Goal: Information Seeking & Learning: Learn about a topic

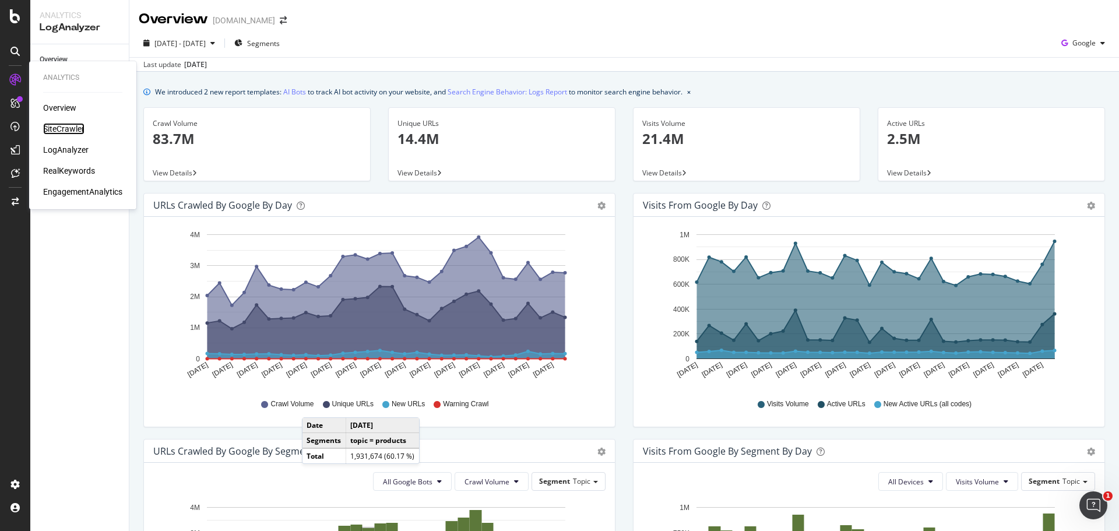
click at [62, 127] on div "SiteCrawler" at bounding box center [63, 129] width 41 height 12
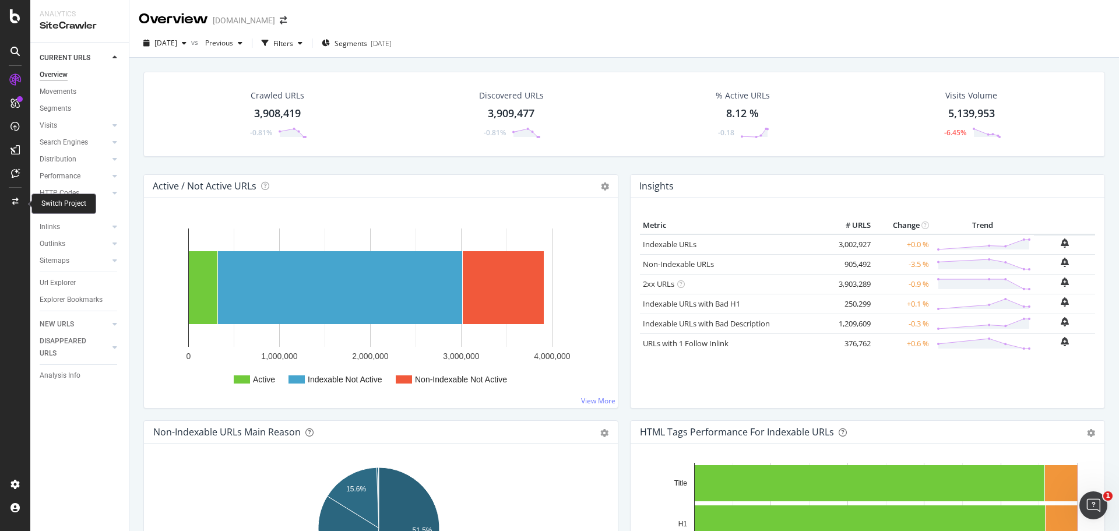
click at [14, 202] on icon at bounding box center [15, 201] width 6 height 7
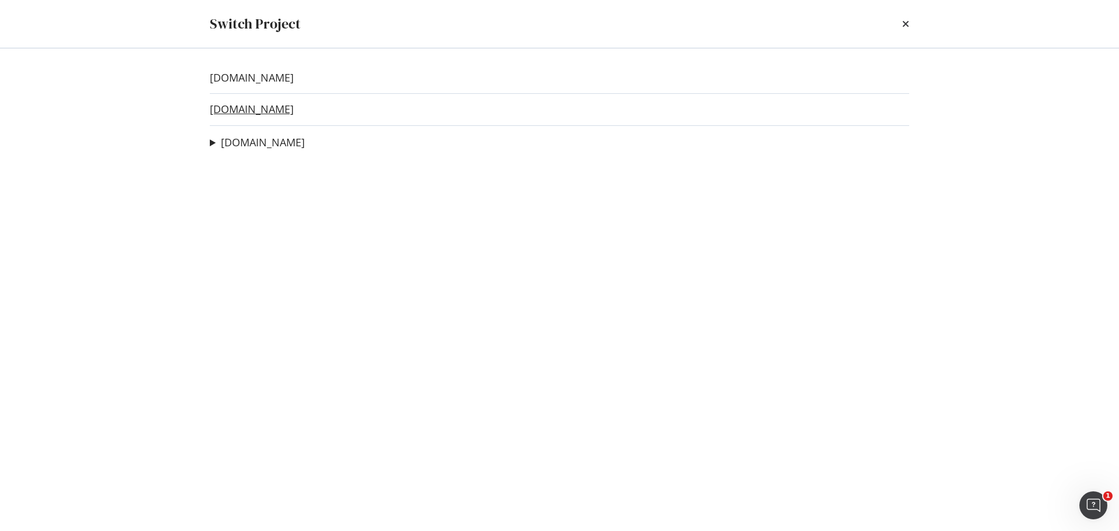
click at [251, 111] on link "[DOMAIN_NAME]" at bounding box center [252, 109] width 84 height 12
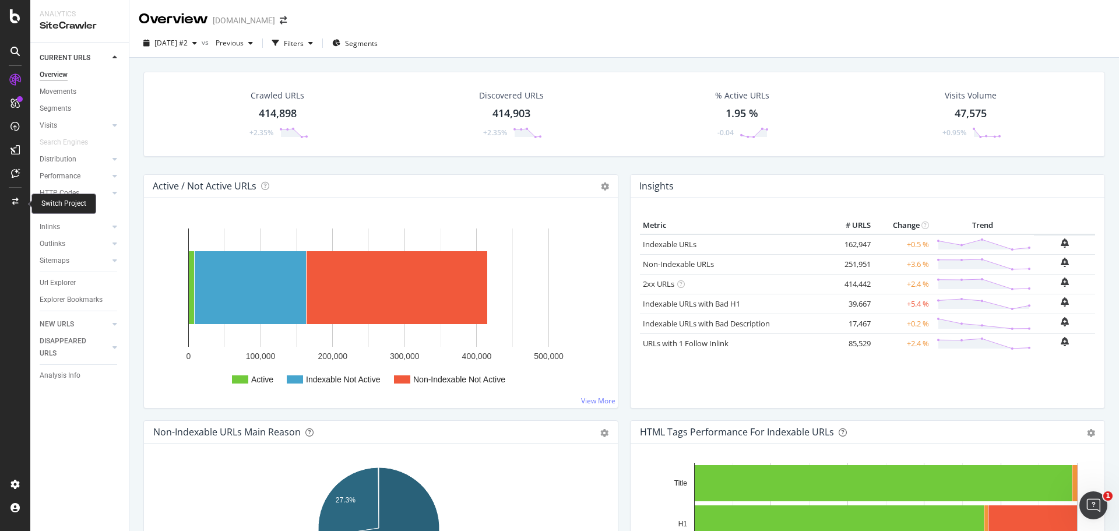
click at [14, 203] on icon at bounding box center [15, 201] width 6 height 7
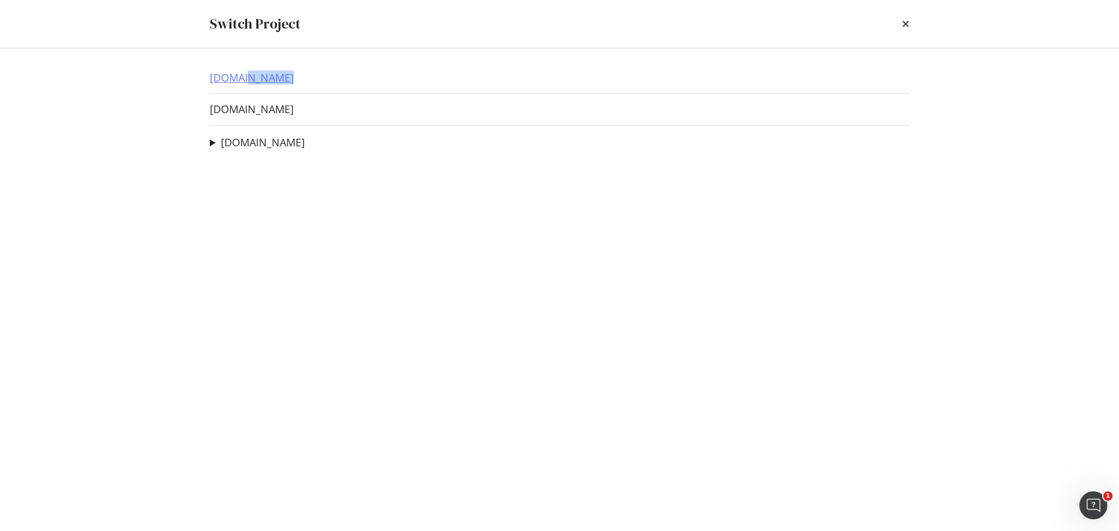
click at [248, 84] on div "[DOMAIN_NAME] [DOMAIN_NAME] [DOMAIN_NAME] Facet Support Ad-Hoc Project Search P…" at bounding box center [560, 289] width 746 height 483
click at [238, 79] on link "[DOMAIN_NAME]" at bounding box center [252, 78] width 84 height 12
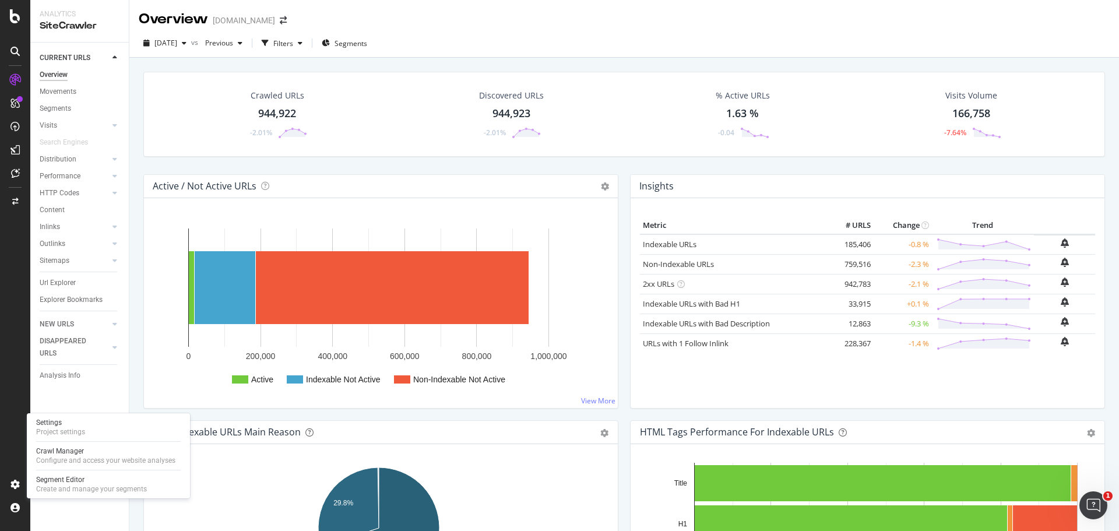
click at [38, 470] on div at bounding box center [108, 470] width 145 height 1
click at [52, 445] on div "Settings Project settings Crawl Manager Configure and access your website analy…" at bounding box center [108, 455] width 163 height 85
click at [54, 447] on div "Crawl Manager" at bounding box center [105, 451] width 139 height 9
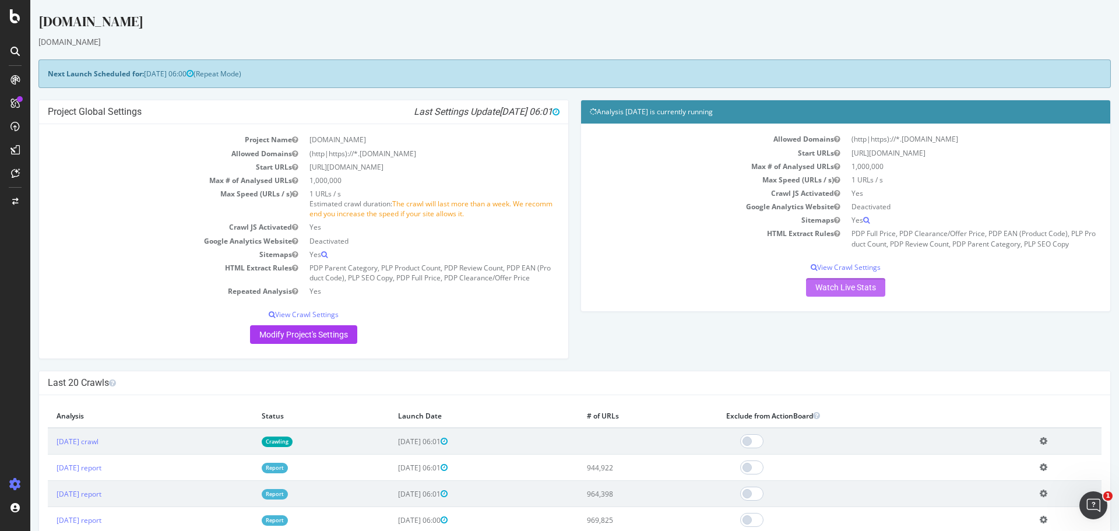
click at [819, 293] on link "Watch Live Stats" at bounding box center [845, 287] width 79 height 19
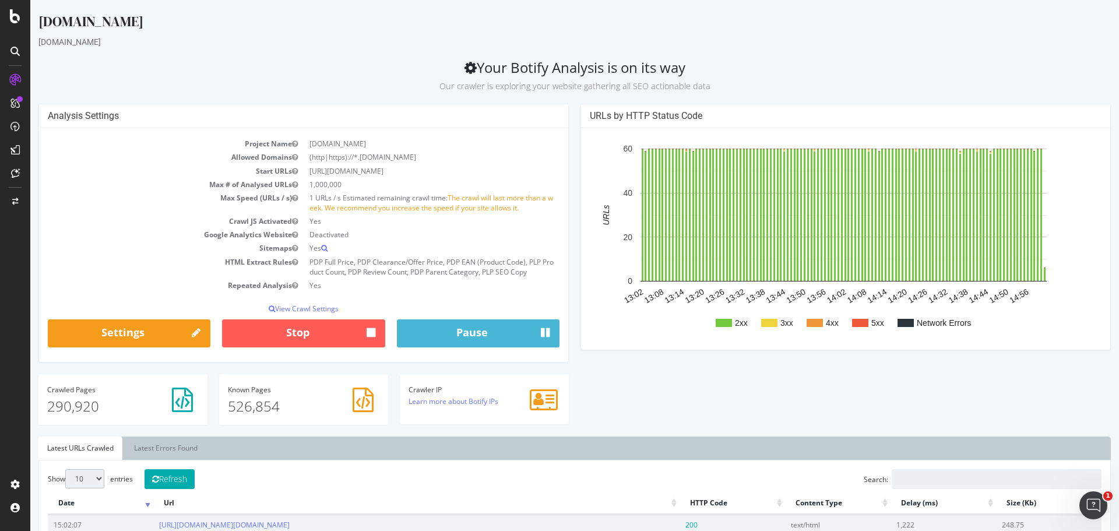
click at [43, 339] on div "Settings" at bounding box center [129, 336] width 174 height 34
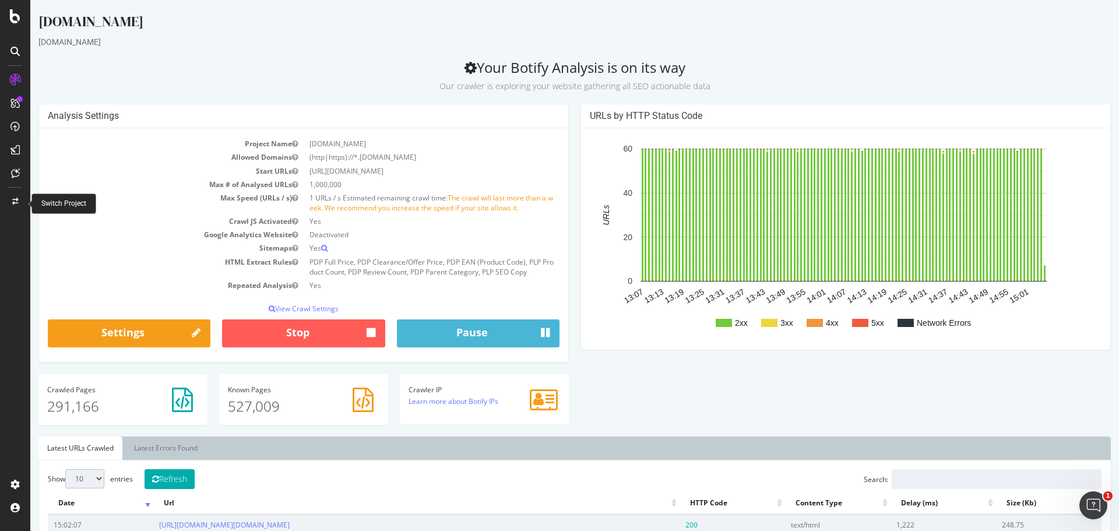
click at [17, 195] on div at bounding box center [15, 201] width 28 height 19
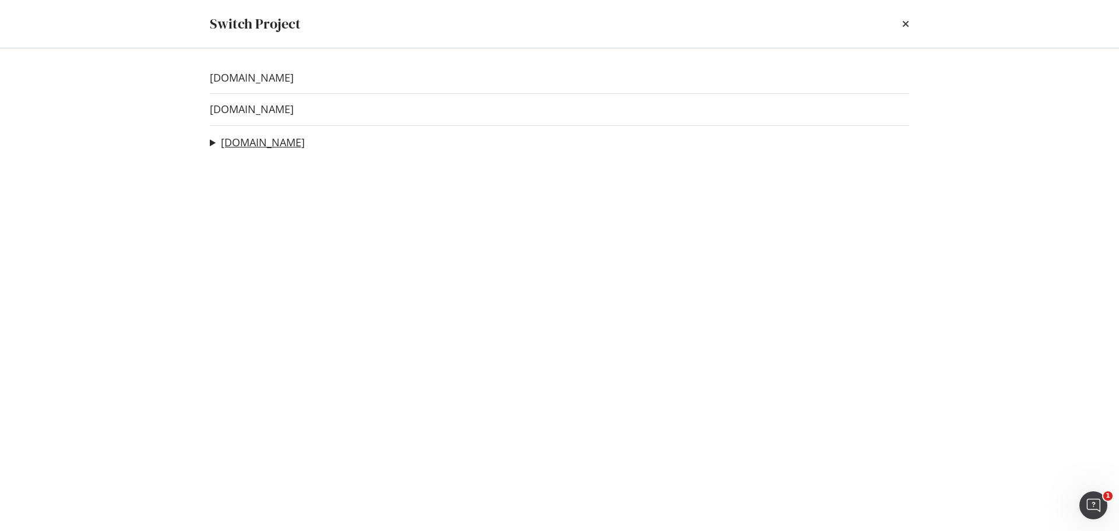
click at [253, 146] on link "[DOMAIN_NAME]" at bounding box center [263, 142] width 84 height 12
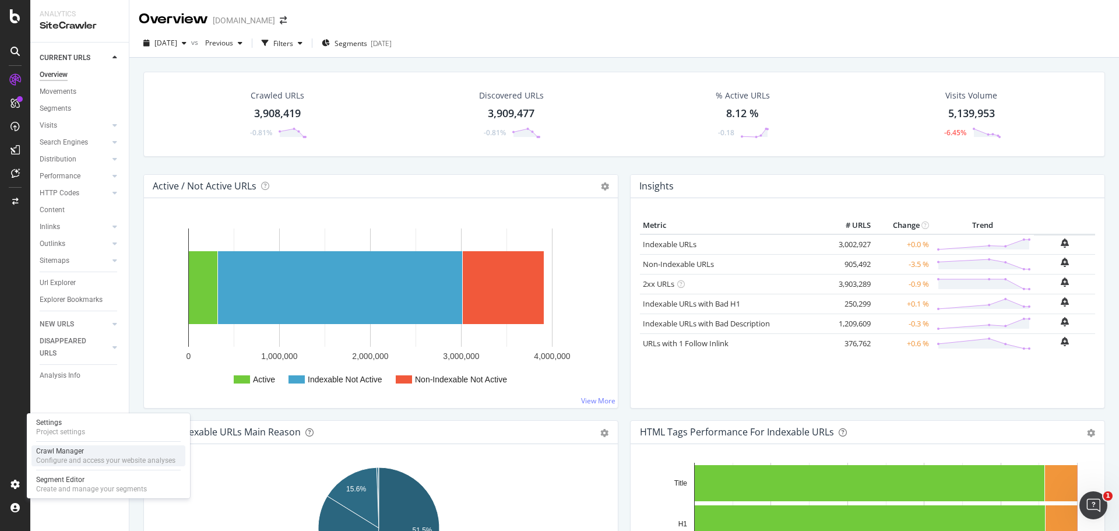
click at [93, 457] on div "Configure and access your website analyses" at bounding box center [105, 460] width 139 height 9
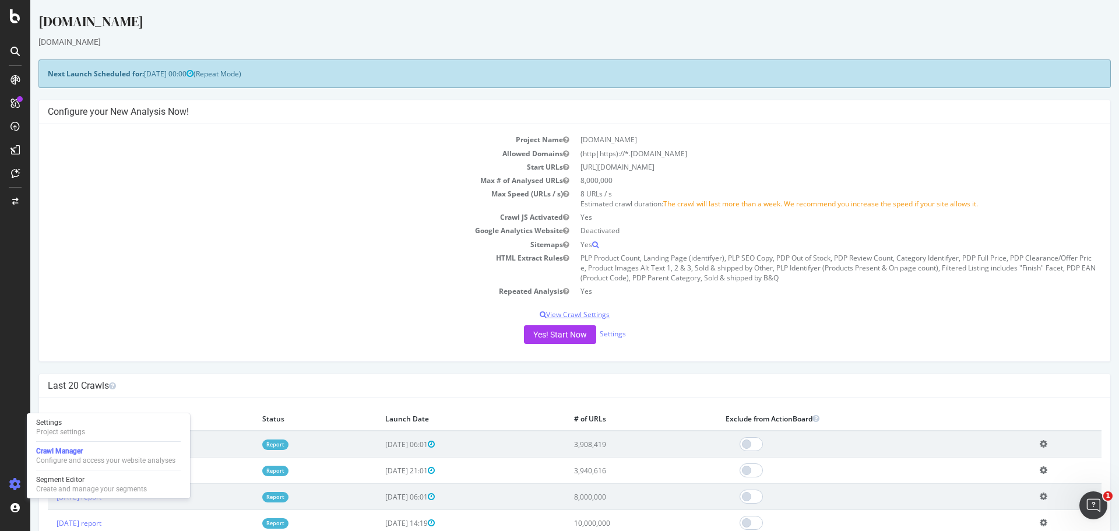
click at [558, 310] on p "View Crawl Settings" at bounding box center [575, 315] width 1054 height 10
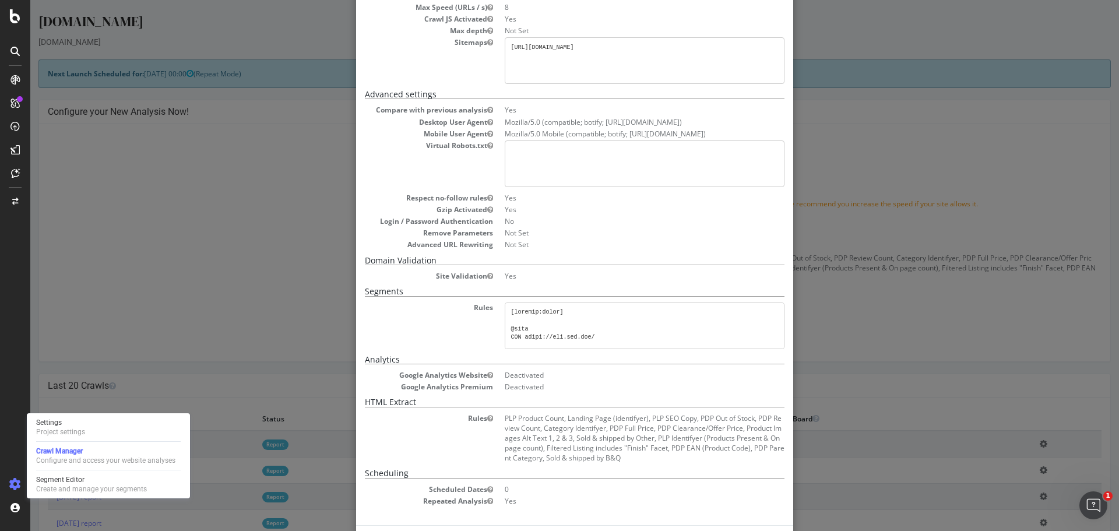
scroll to position [171, 0]
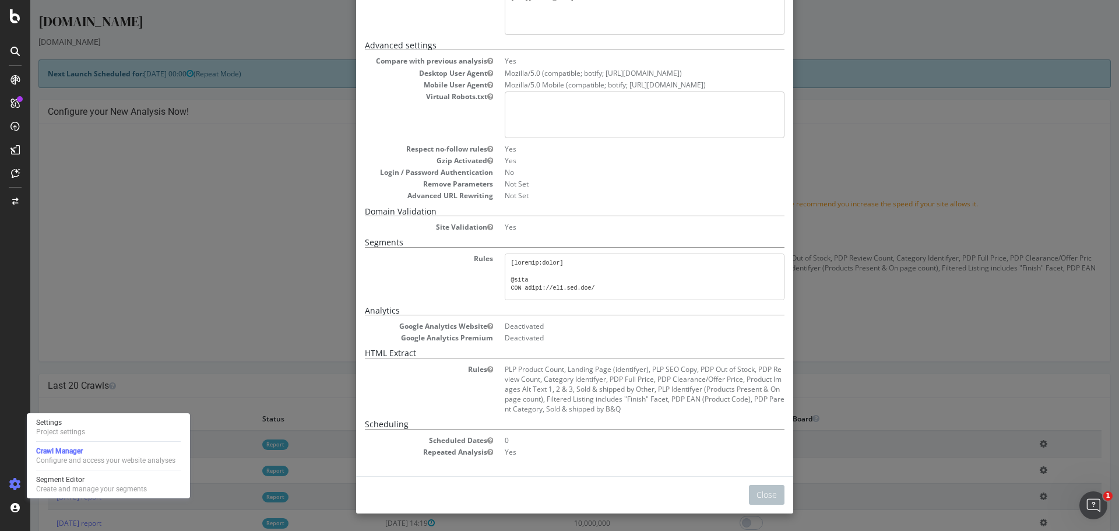
click at [287, 215] on div "× Close Project Settings Main Project Name [DOMAIN_NAME] Start URLs [URL][DOMAI…" at bounding box center [574, 265] width 1089 height 531
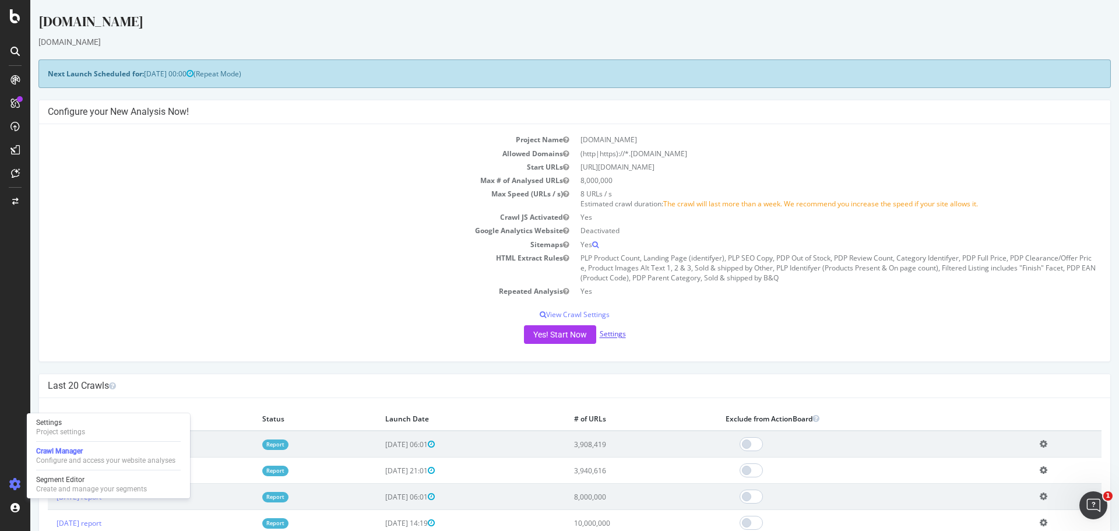
click at [614, 335] on link "Settings" at bounding box center [613, 334] width 26 height 10
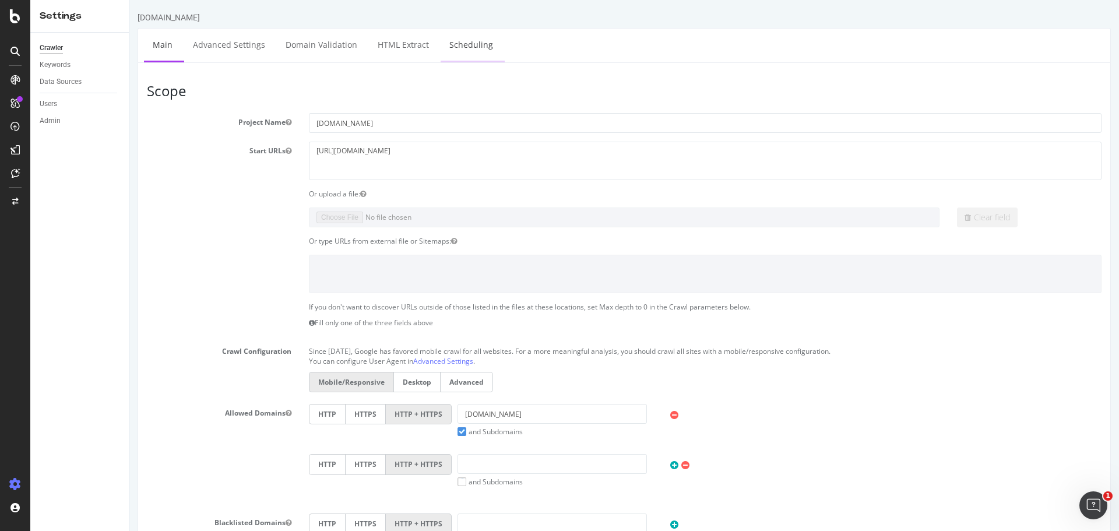
click at [466, 49] on link "Scheduling" at bounding box center [471, 45] width 61 height 32
click at [52, 44] on div "Crawler" at bounding box center [51, 48] width 23 height 12
click at [114, 450] on div "Crawl Manager" at bounding box center [105, 451] width 139 height 9
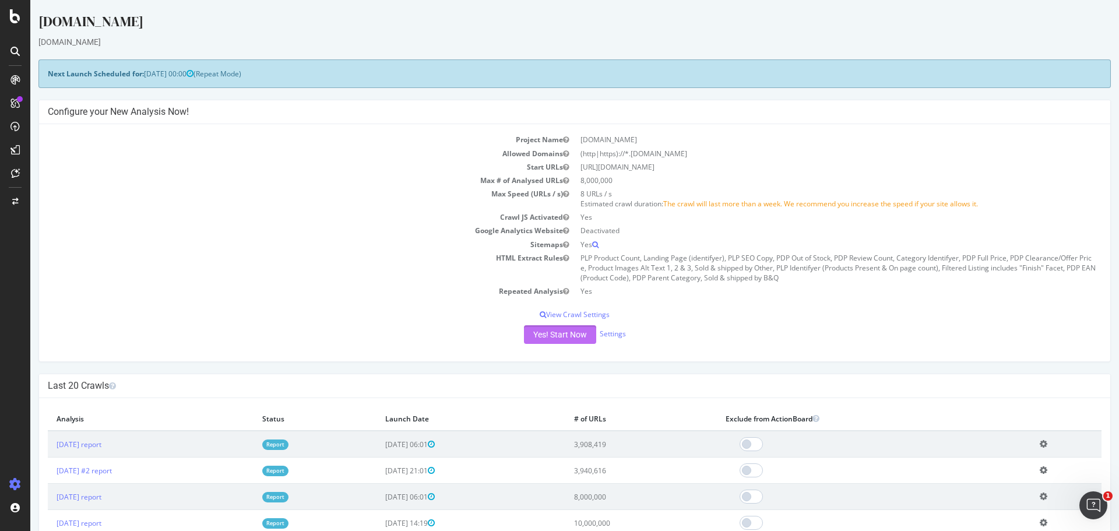
click at [540, 334] on button "Yes! Start Now" at bounding box center [560, 334] width 72 height 19
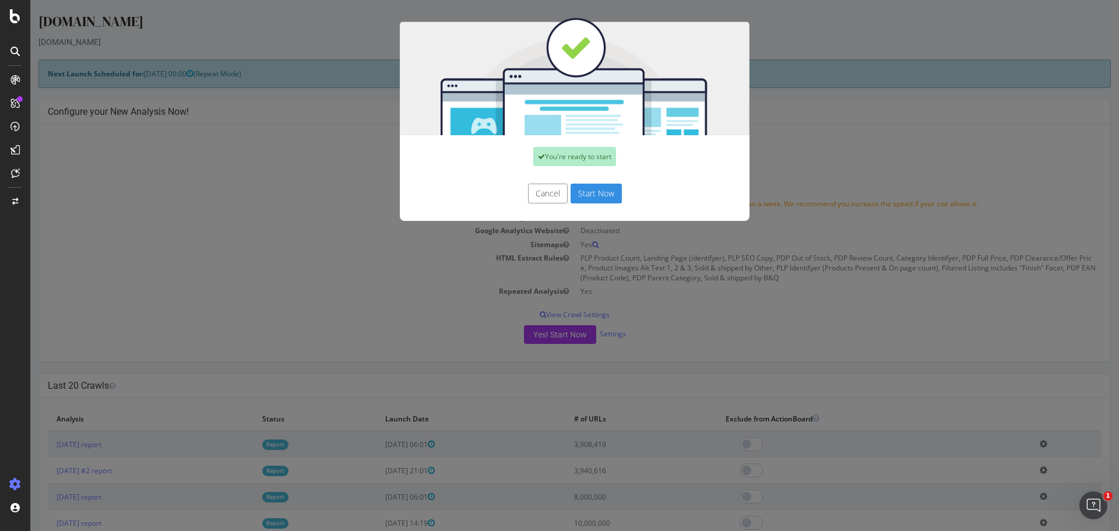
click at [608, 190] on button "Start Now" at bounding box center [596, 194] width 51 height 20
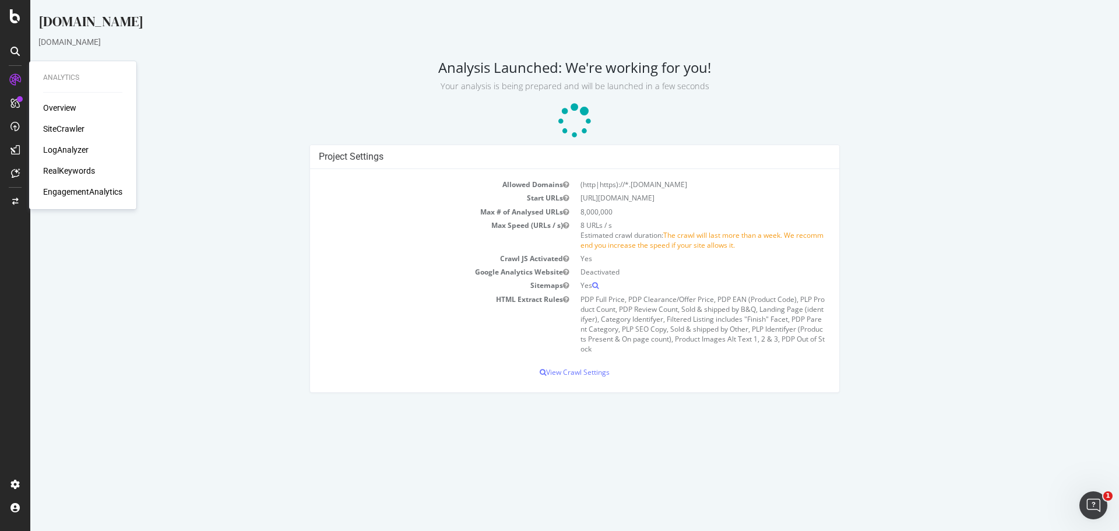
click at [66, 114] on div "Overview" at bounding box center [59, 108] width 33 height 12
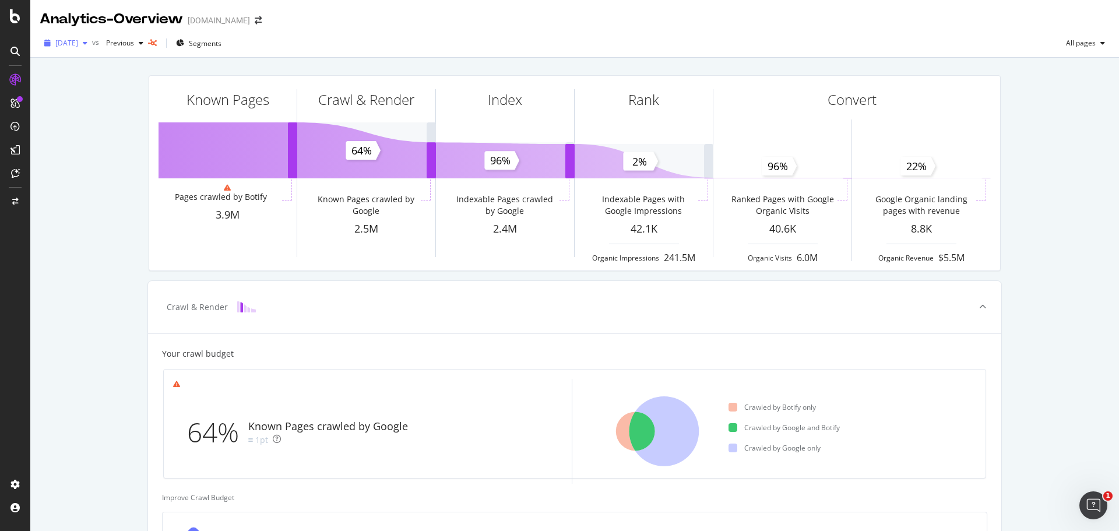
click at [78, 42] on span "[DATE]" at bounding box center [66, 43] width 23 height 10
click at [100, 277] on div "Known Pages Pages crawled by Botify 3.9M Crawl & Render Known Pages crawled by …" at bounding box center [574, 482] width 1089 height 848
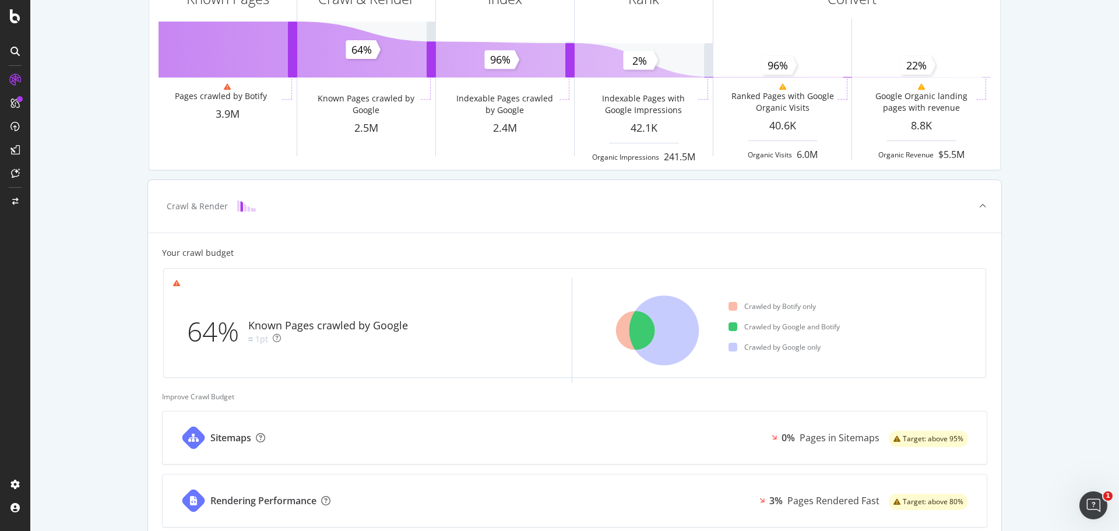
scroll to position [101, 0]
click at [619, 326] on icon at bounding box center [635, 330] width 39 height 39
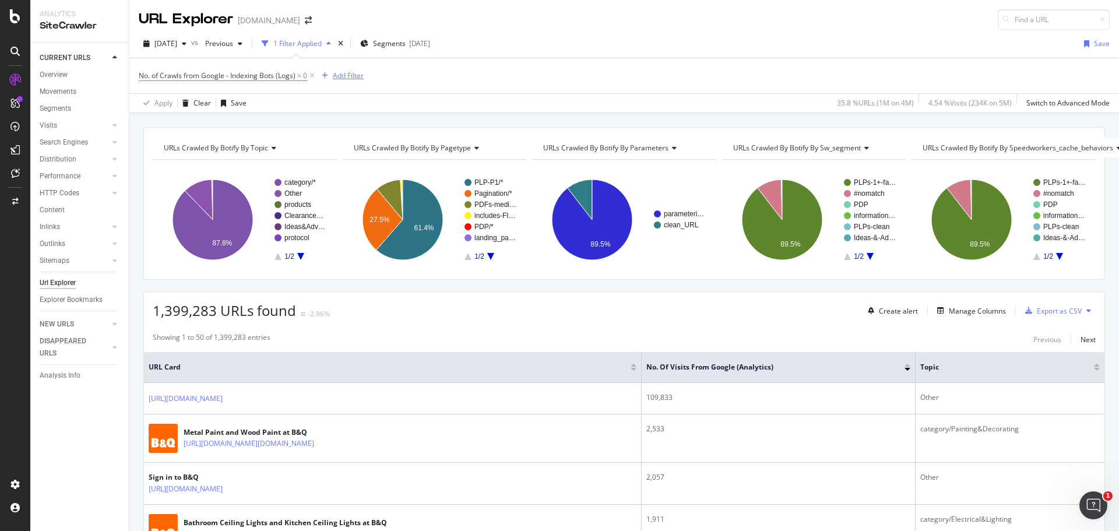
click at [341, 82] on div "Add Filter" at bounding box center [340, 75] width 47 height 13
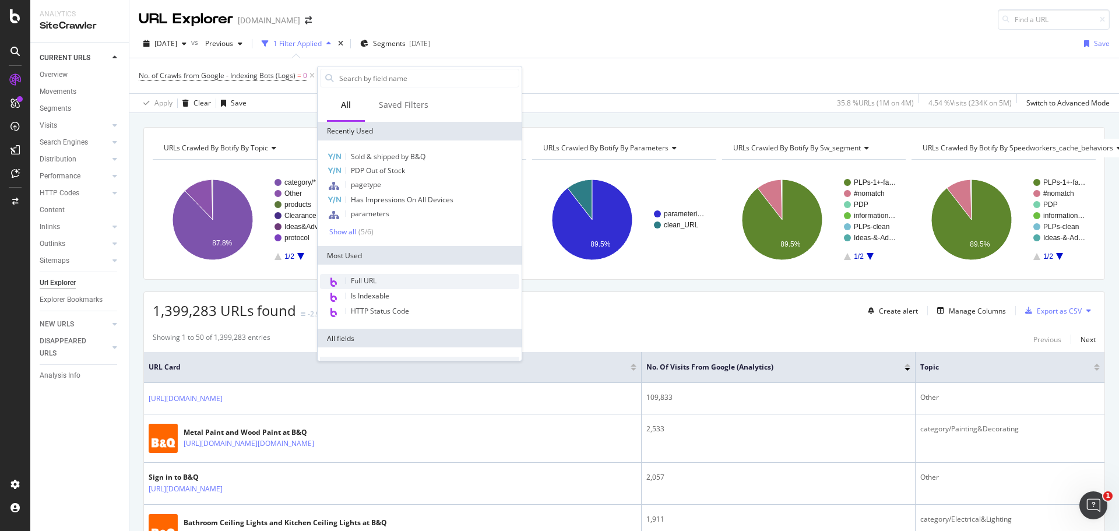
click at [398, 275] on div "Full URL" at bounding box center [419, 281] width 199 height 15
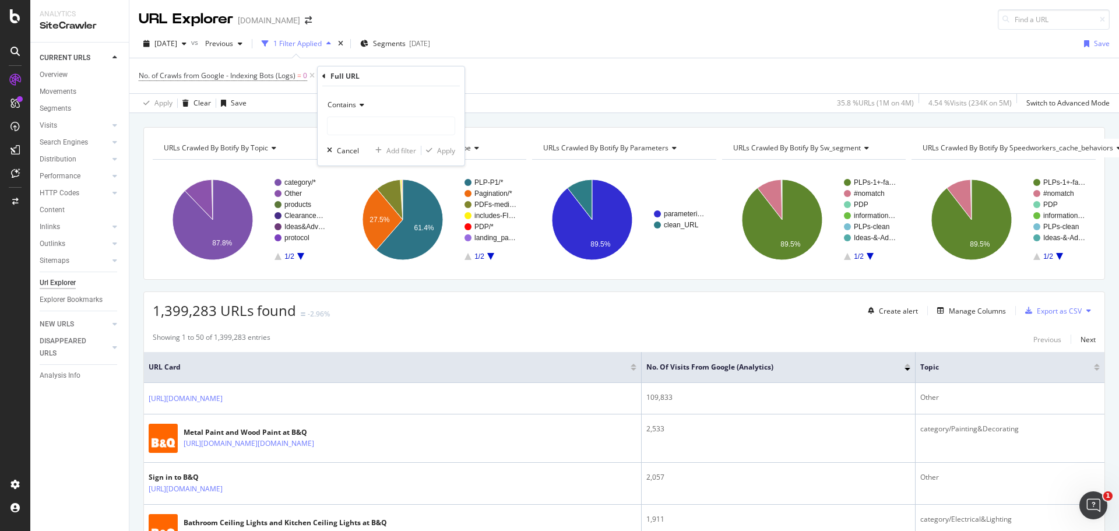
click at [352, 99] on div "Contains" at bounding box center [391, 105] width 128 height 19
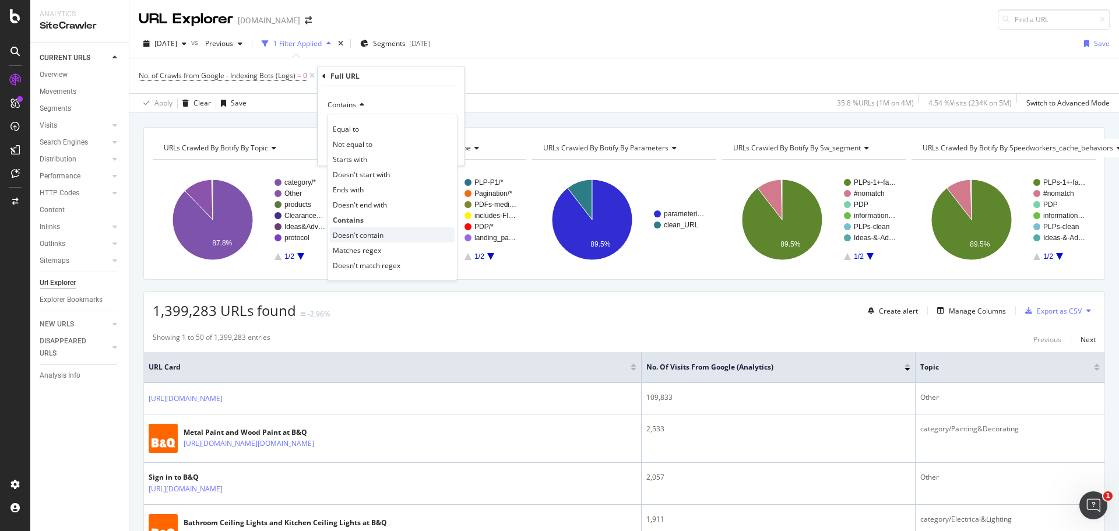
click at [367, 238] on span "Doesn't contain" at bounding box center [358, 235] width 51 height 10
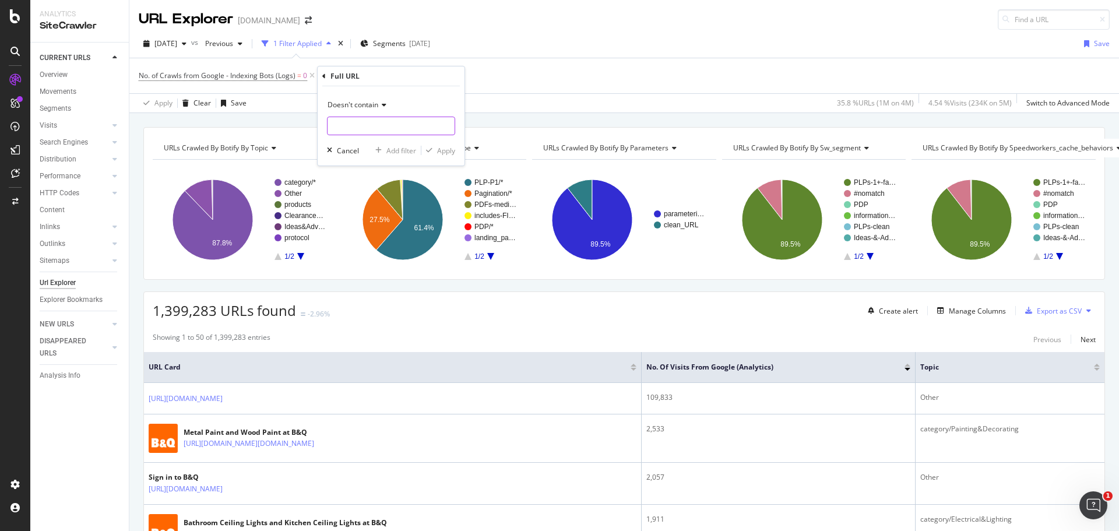
click at [392, 131] on input "text" at bounding box center [391, 126] width 127 height 19
type input "("
click at [395, 149] on div "Add filter" at bounding box center [402, 151] width 30 height 10
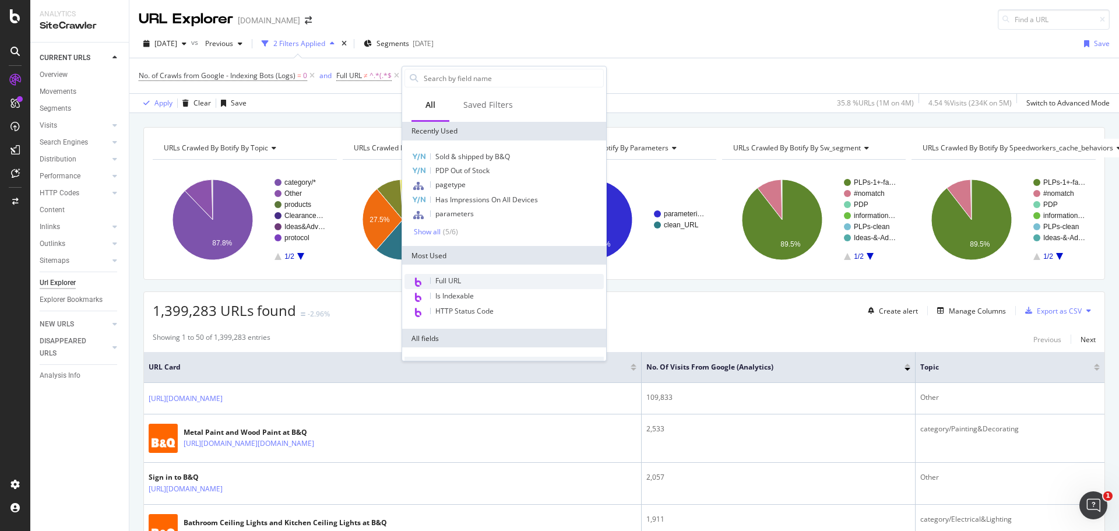
click at [472, 277] on div "Full URL" at bounding box center [504, 281] width 199 height 15
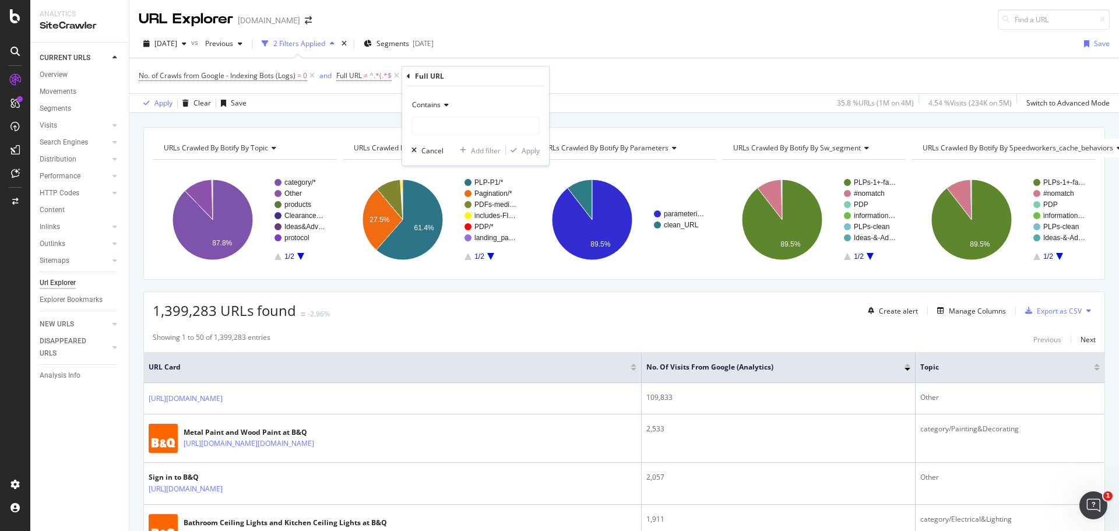
click at [439, 109] on span "Contains" at bounding box center [426, 105] width 29 height 10
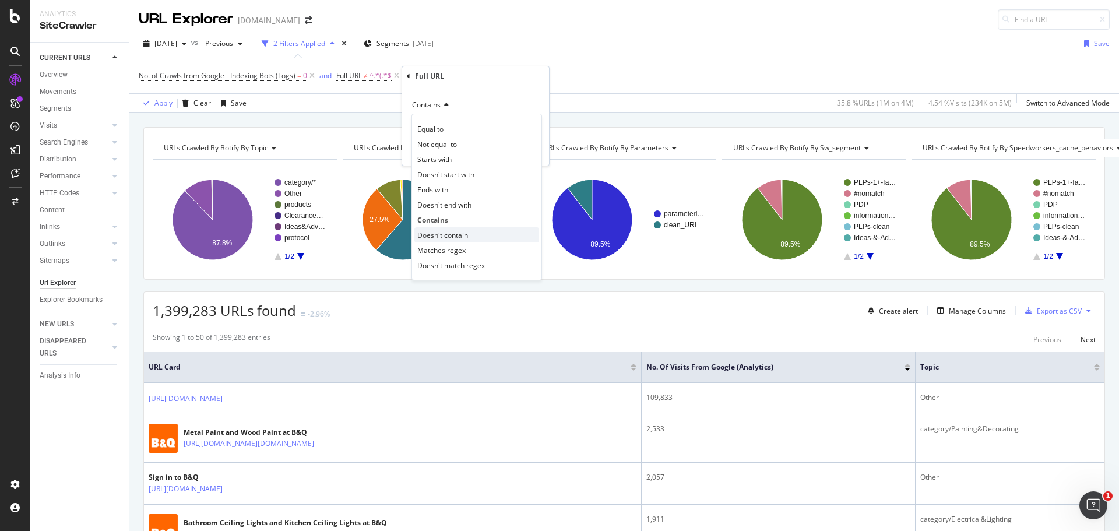
click at [444, 236] on span "Doesn't contain" at bounding box center [442, 235] width 51 height 10
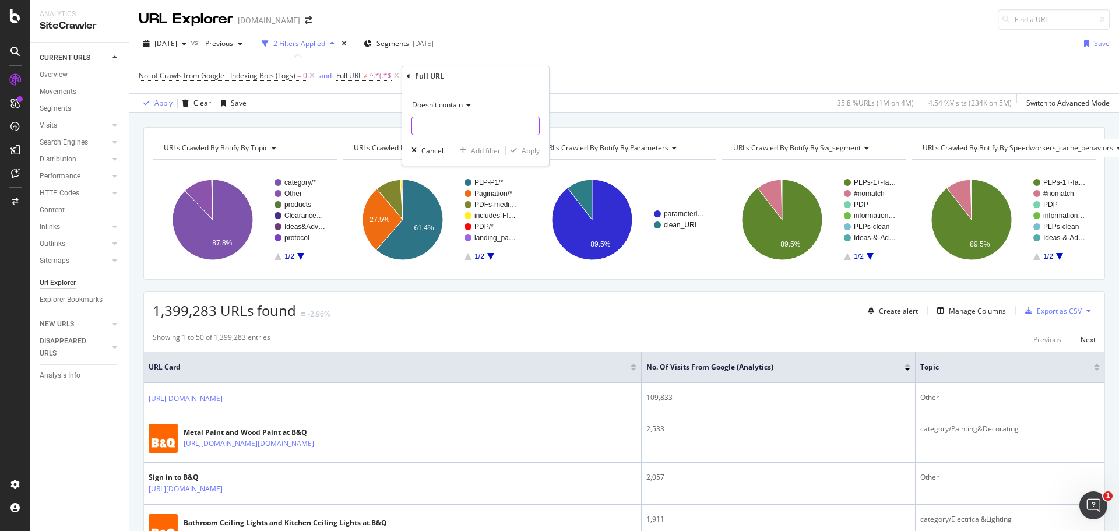
click at [445, 123] on input "text" at bounding box center [475, 126] width 127 height 19
click at [450, 131] on input "%26" at bounding box center [467, 126] width 110 height 19
type input "%28"
click at [515, 149] on icon "button" at bounding box center [514, 150] width 6 height 7
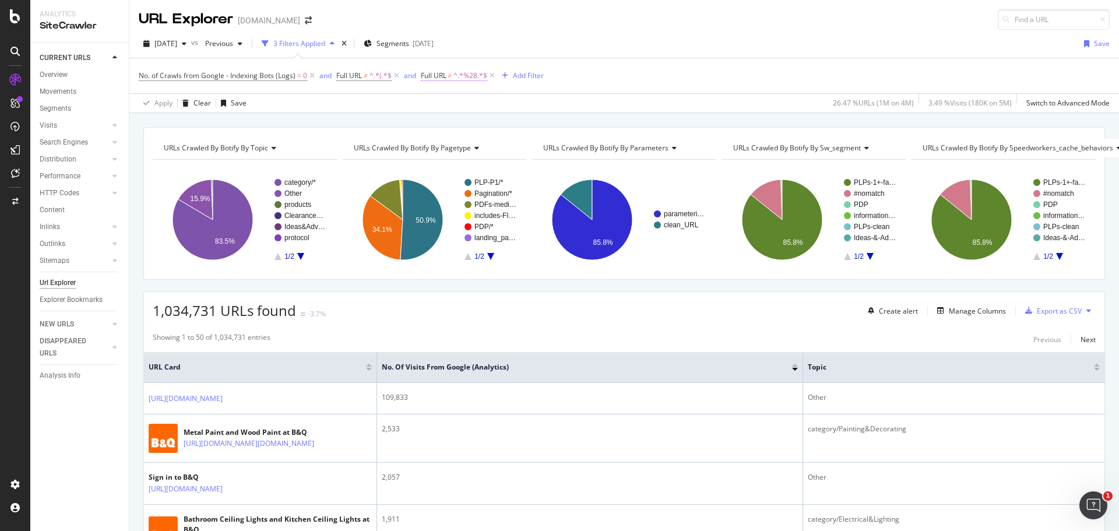
click at [462, 75] on span "^.*%28.*$" at bounding box center [471, 76] width 34 height 16
click at [477, 131] on input "%28" at bounding box center [487, 124] width 110 height 19
type input "%2"
click at [547, 150] on div "Apply" at bounding box center [551, 149] width 18 height 10
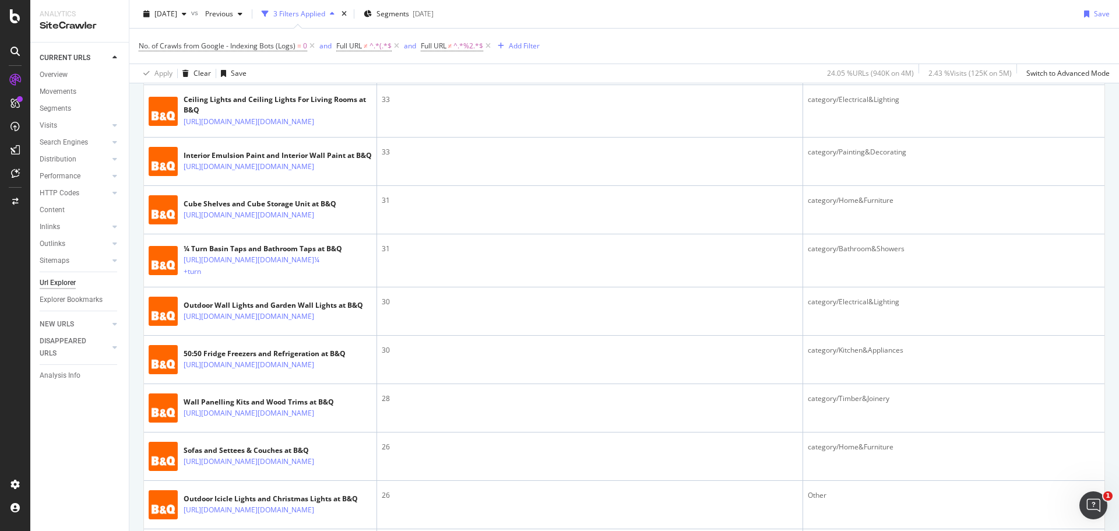
scroll to position [1113, 0]
click at [457, 45] on span "^.*%2.*$" at bounding box center [469, 46] width 30 height 16
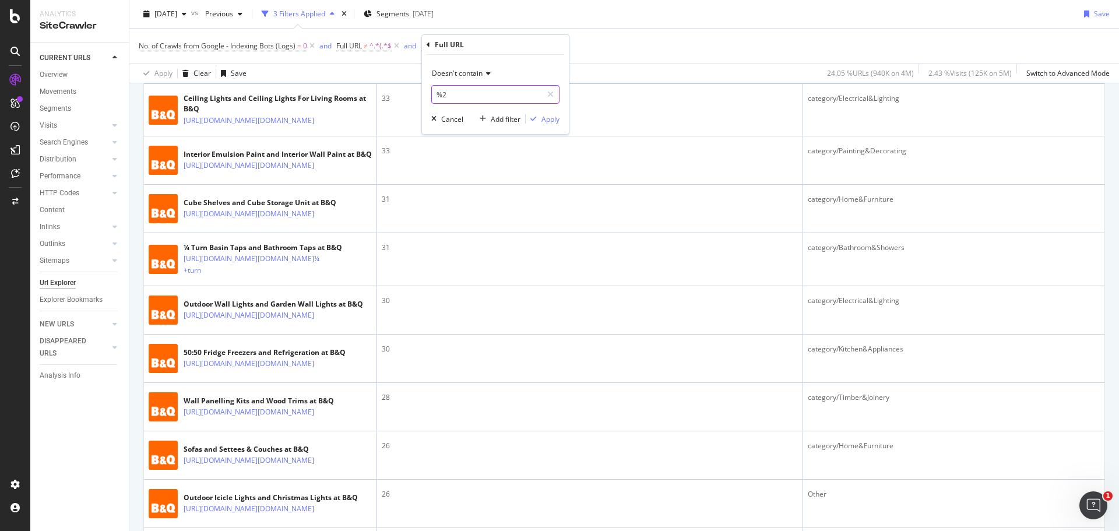
click at [469, 91] on input "%2" at bounding box center [487, 94] width 110 height 19
click at [462, 71] on span "Doesn't contain" at bounding box center [457, 73] width 51 height 10
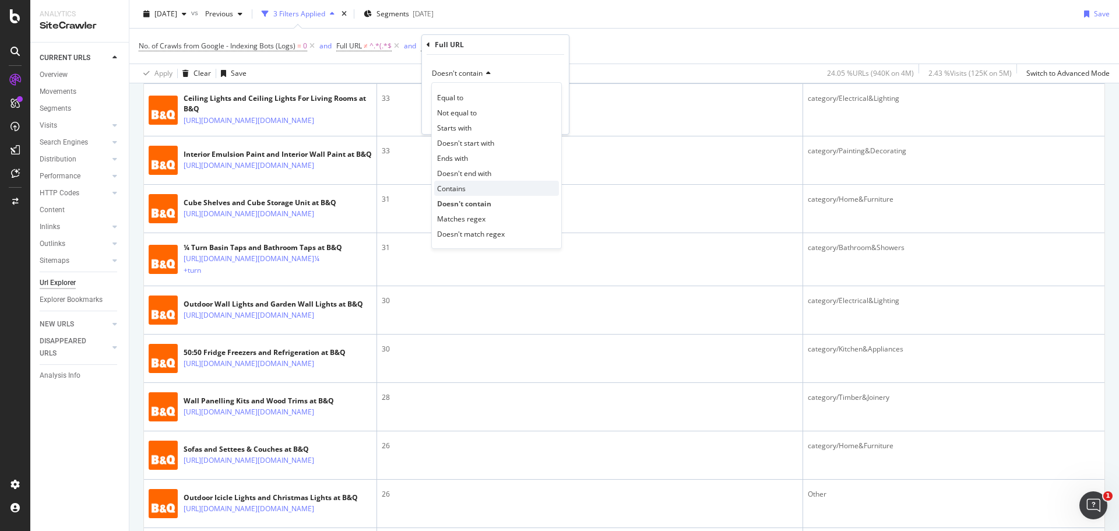
click at [469, 183] on div "Contains" at bounding box center [496, 188] width 125 height 15
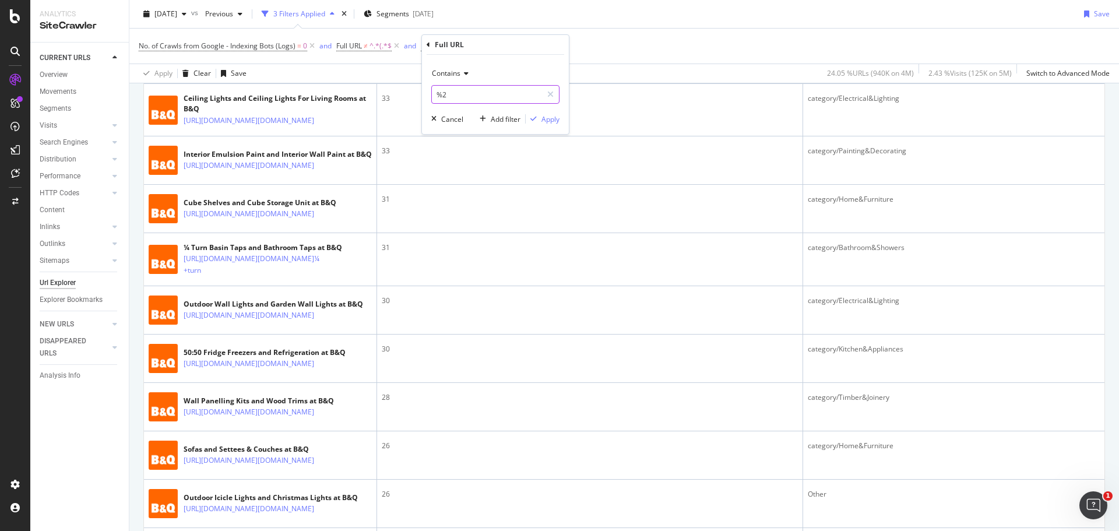
click at [473, 89] on input "%2" at bounding box center [487, 94] width 110 height 19
paste input "[^a-zA-Z0-9?&+]"
type input "[^a-zA-Z0-9?&+]"
click at [554, 120] on div "Apply" at bounding box center [551, 119] width 18 height 10
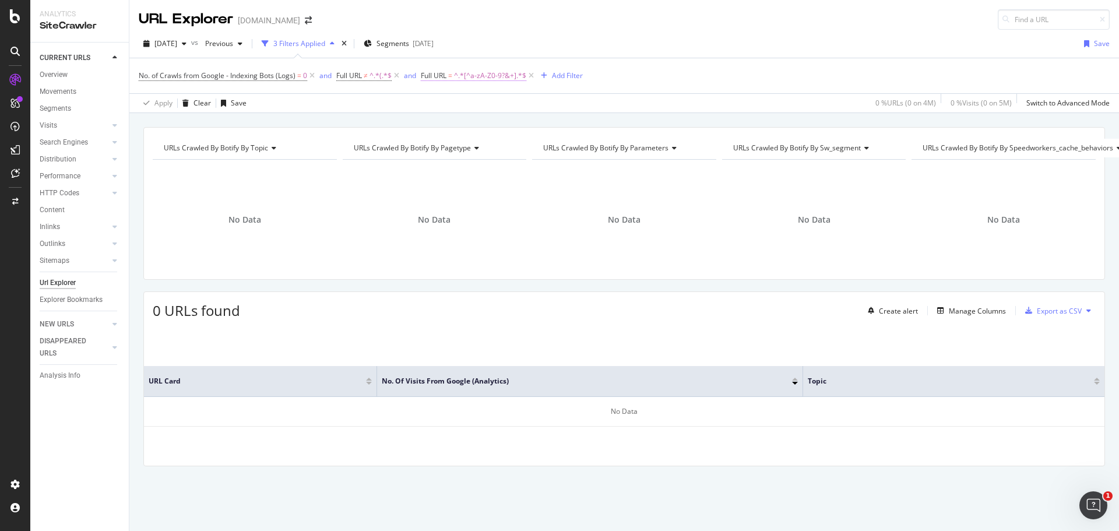
click at [477, 77] on span "^.*[^a-zA-Z0-9?&+].*$" at bounding box center [490, 76] width 72 height 16
click at [491, 129] on input "[^a-zA-Z0-9?&+]" at bounding box center [487, 124] width 110 height 19
paste input ":/"
type input "[^a-zA-Z0-9?&+:/]"
click at [454, 106] on span "Contains" at bounding box center [446, 103] width 29 height 10
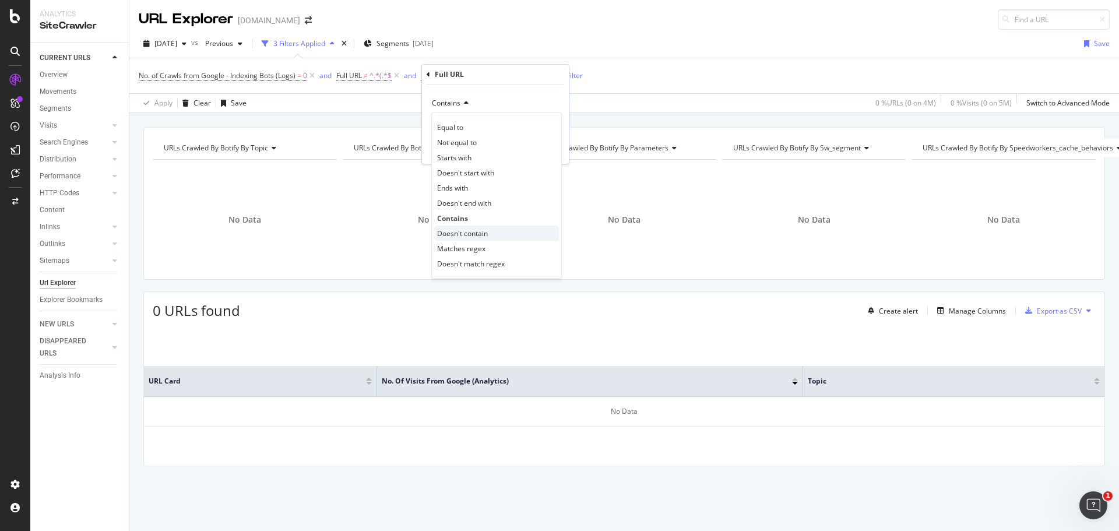
click at [469, 231] on span "Doesn't contain" at bounding box center [462, 234] width 51 height 10
click at [551, 150] on div "Apply" at bounding box center [551, 149] width 18 height 10
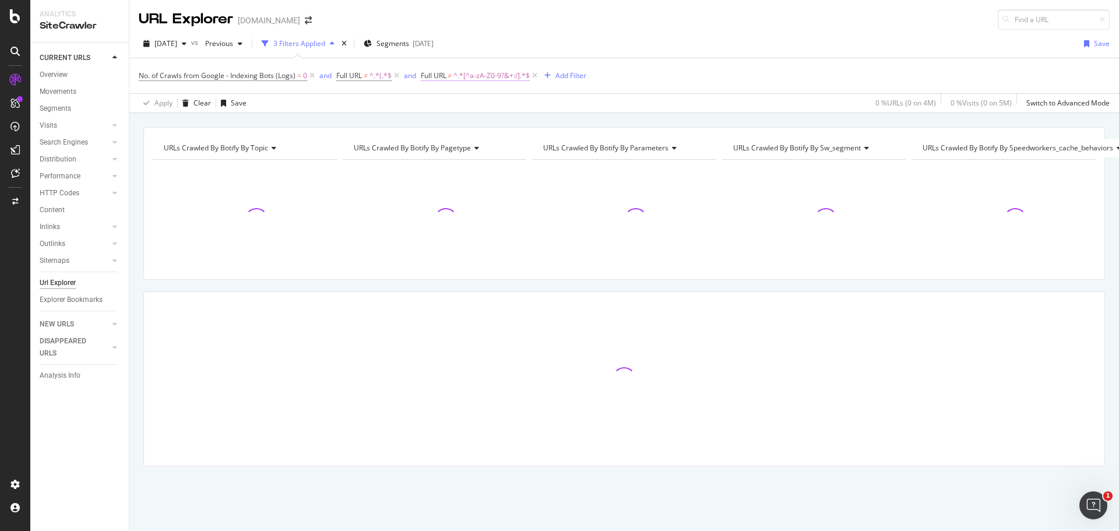
click at [482, 73] on span "^.*[^a-zA-Z0-9?&+:/].*$" at bounding box center [492, 76] width 76 height 16
click at [474, 106] on span "Doesn't contain" at bounding box center [457, 103] width 51 height 10
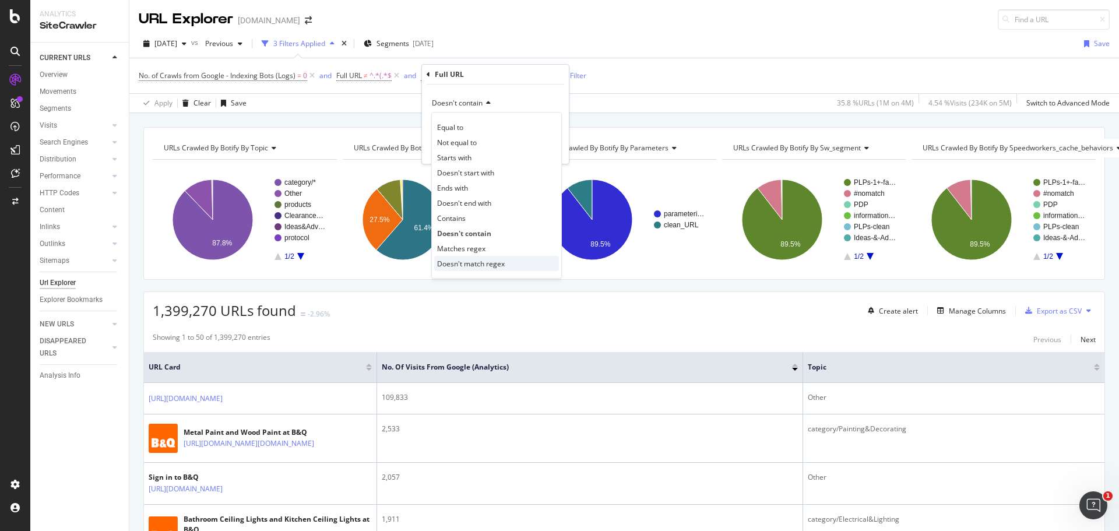
click at [476, 262] on span "Doesn't match regex" at bounding box center [471, 264] width 68 height 10
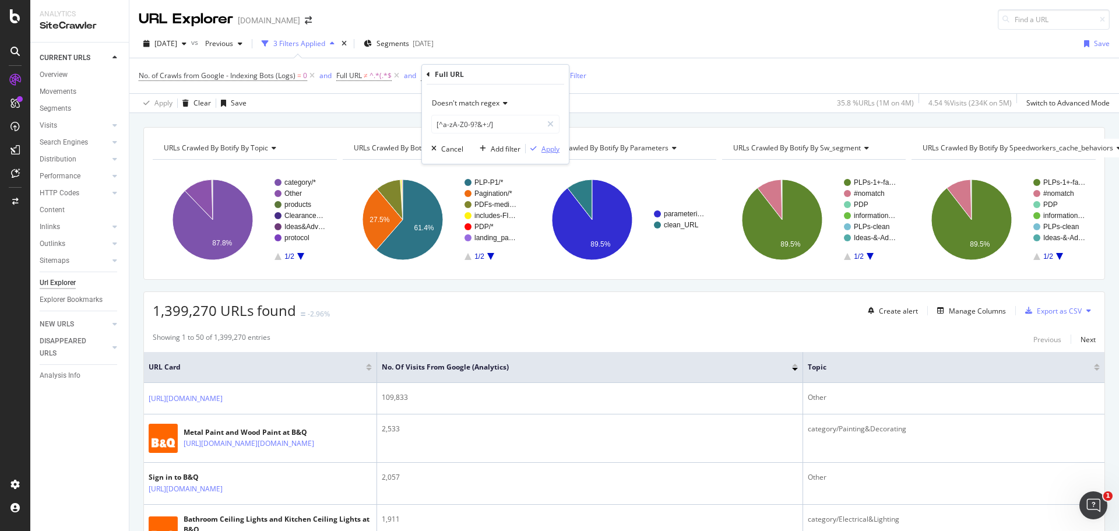
click at [547, 145] on div "Apply" at bounding box center [551, 149] width 18 height 10
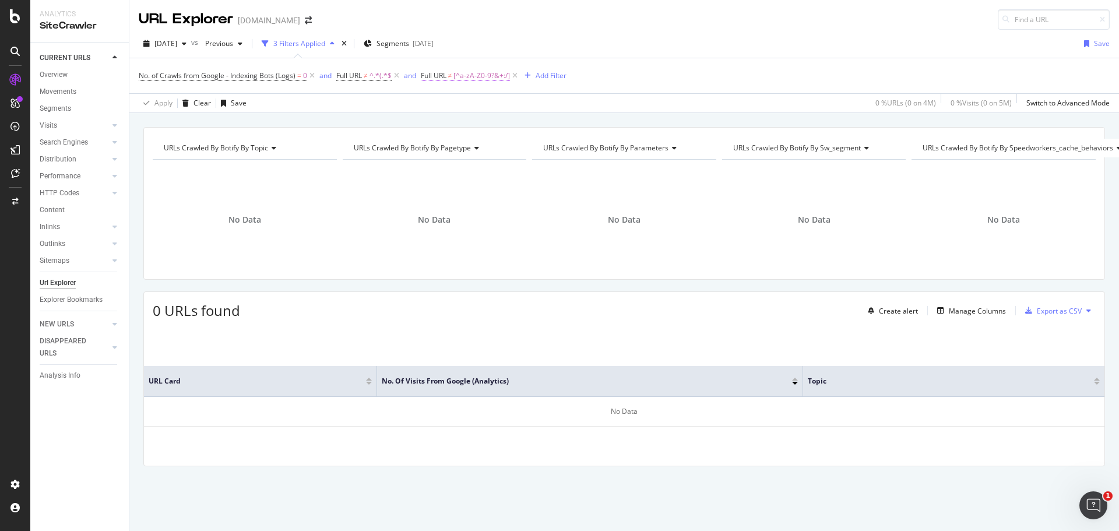
click at [471, 80] on span "[^a-zA-Z0-9?&+:/]" at bounding box center [482, 76] width 57 height 16
click at [455, 101] on span "Doesn't match regex" at bounding box center [466, 103] width 68 height 10
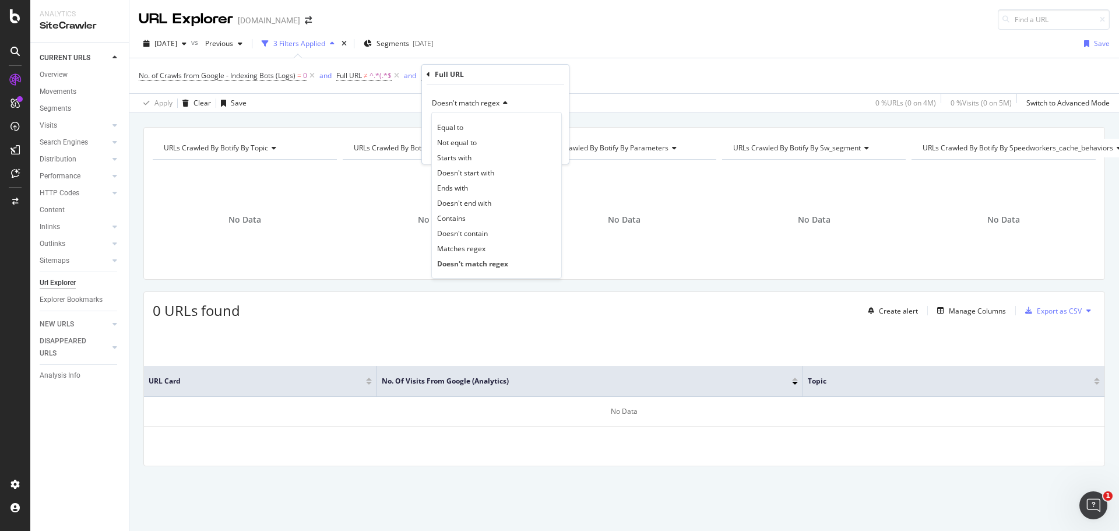
click at [482, 247] on span "Matches regex" at bounding box center [461, 249] width 48 height 10
click at [546, 149] on div "Apply" at bounding box center [551, 149] width 18 height 10
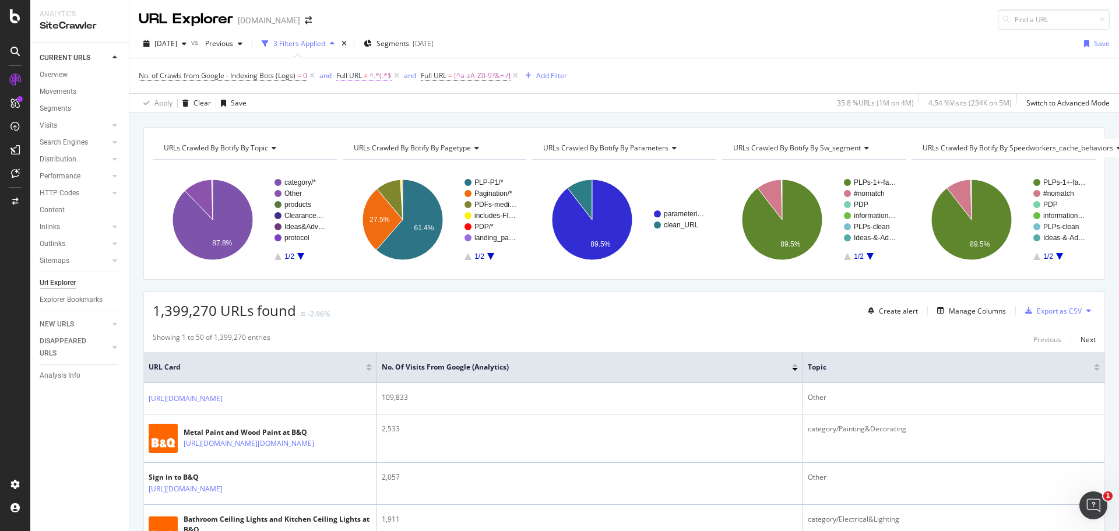
click at [517, 75] on icon at bounding box center [516, 76] width 10 height 12
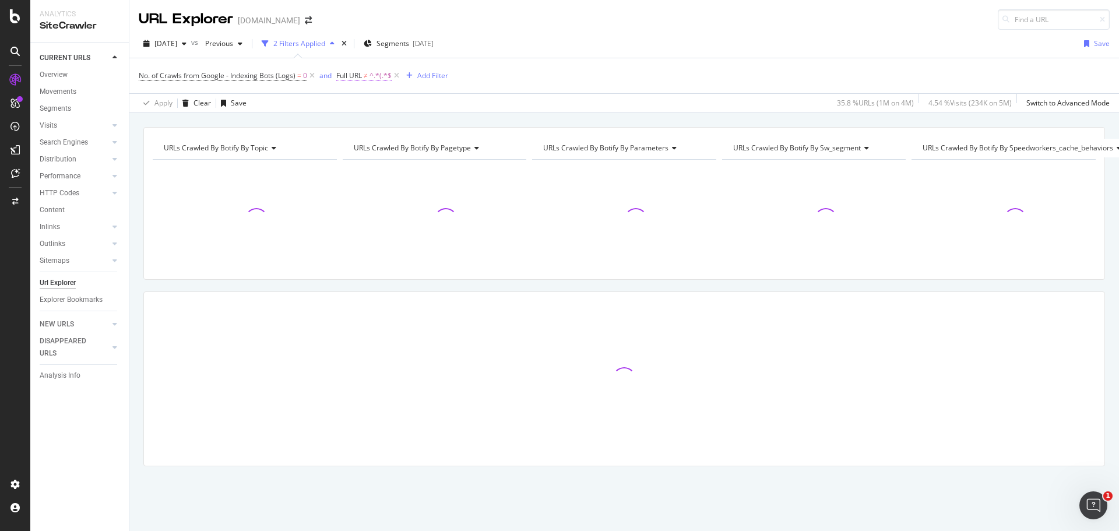
click at [375, 77] on span "^.*(.*$" at bounding box center [381, 76] width 22 height 16
click at [392, 120] on input "(" at bounding box center [402, 124] width 110 height 19
type input "%2"
click at [463, 142] on div "Doesn't contain %2 Cancel Add filter Apply" at bounding box center [410, 124] width 147 height 79
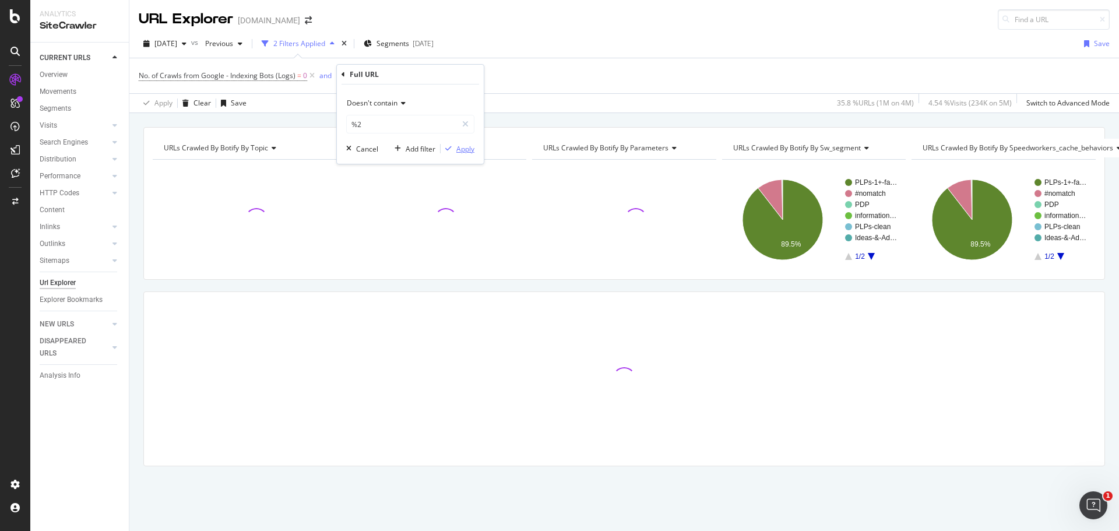
click at [465, 146] on div "Apply" at bounding box center [465, 149] width 18 height 10
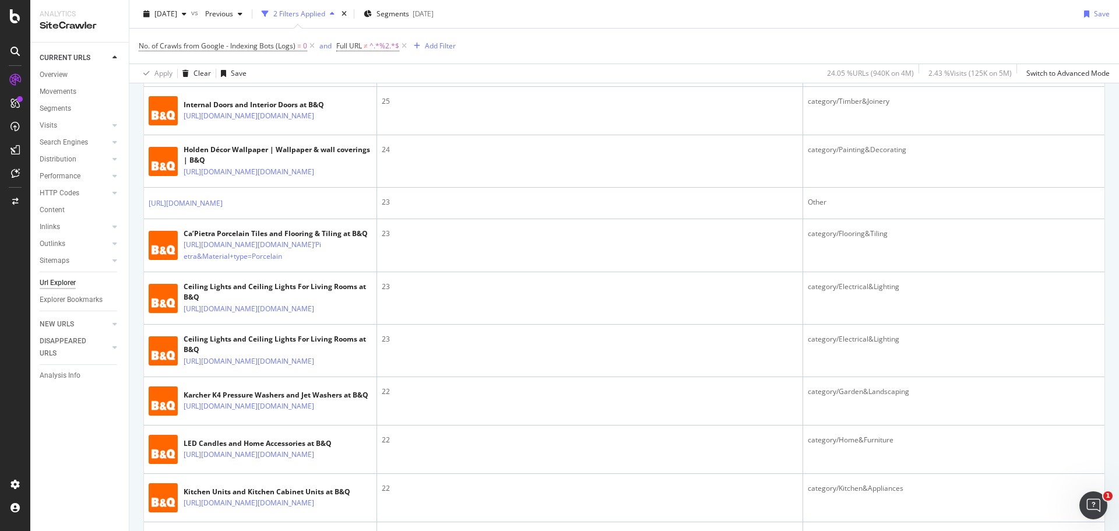
scroll to position [1574, 0]
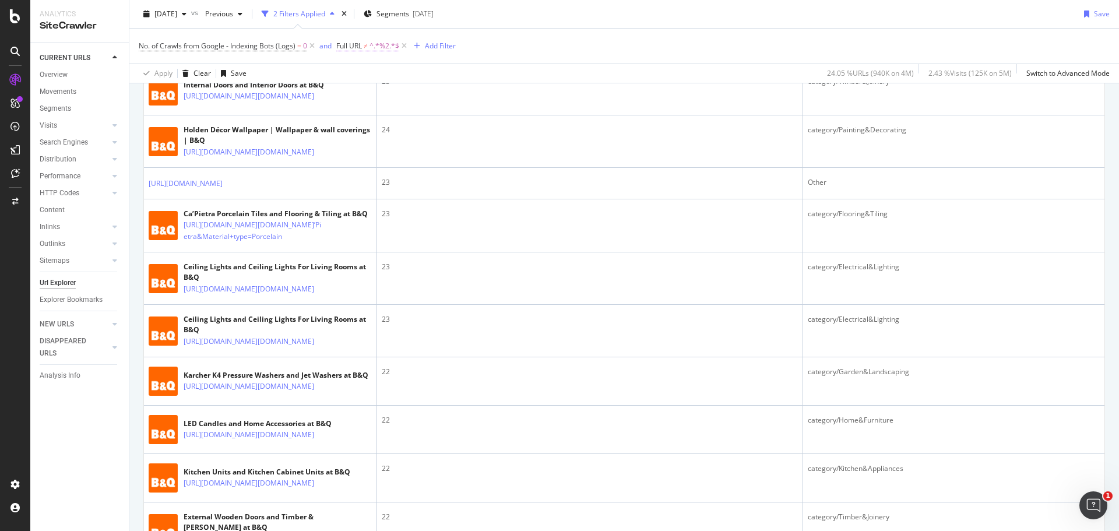
click at [377, 48] on span "^.*%2.*$" at bounding box center [385, 46] width 30 height 16
click at [419, 121] on div "Add filter" at bounding box center [421, 119] width 30 height 10
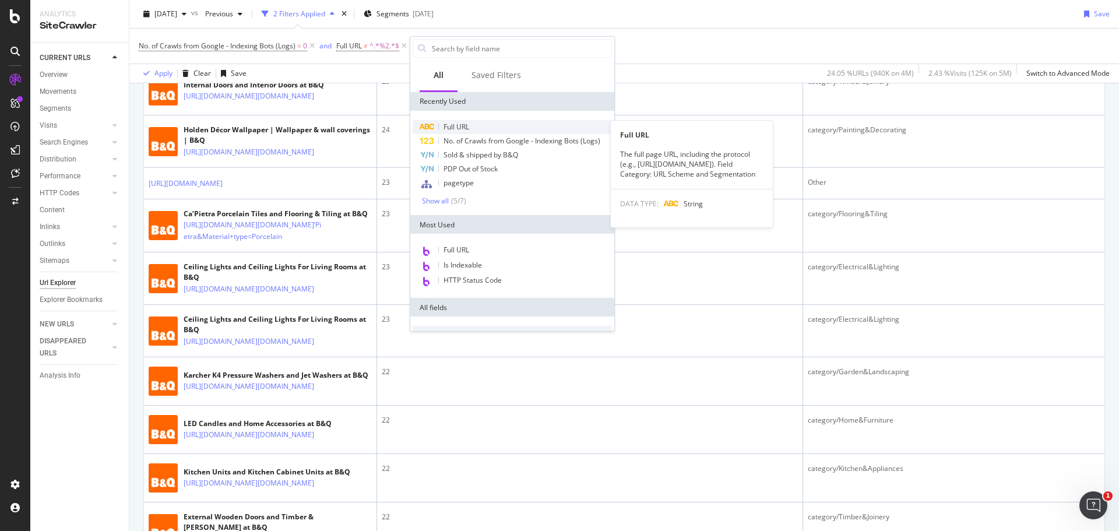
click at [496, 129] on div "Full URL" at bounding box center [512, 127] width 199 height 14
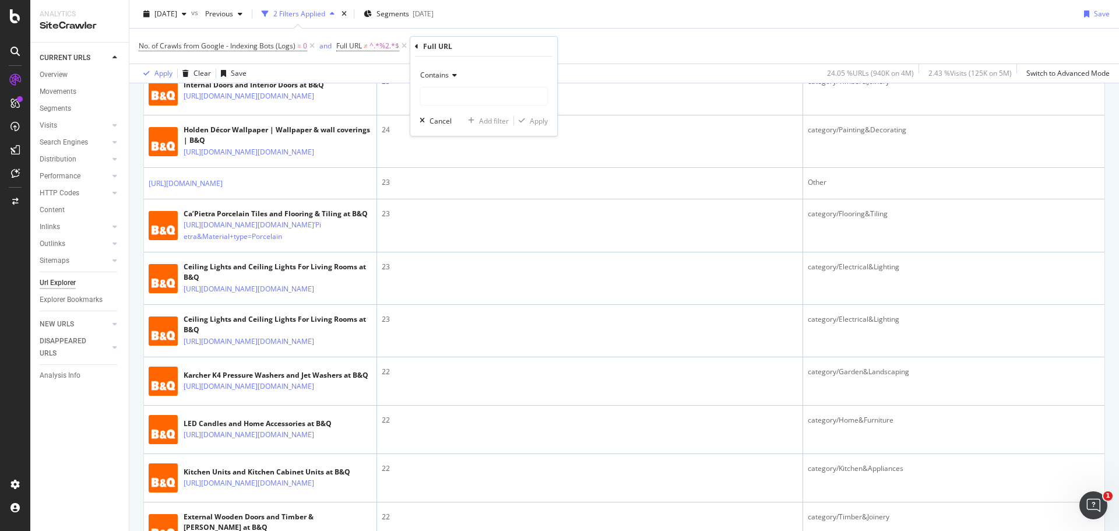
click at [431, 68] on div "Contains" at bounding box center [484, 75] width 128 height 19
click at [438, 78] on span "Contains" at bounding box center [434, 75] width 29 height 10
click at [445, 84] on div "Contains" at bounding box center [484, 75] width 128 height 19
click at [454, 204] on span "Doesn't contain" at bounding box center [451, 206] width 51 height 10
click at [458, 104] on input "text" at bounding box center [483, 96] width 127 height 19
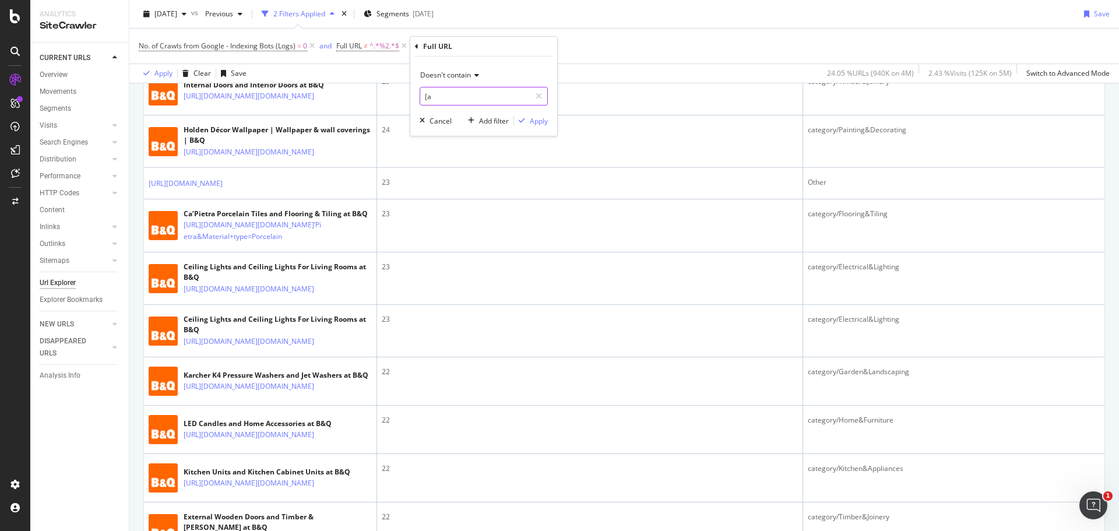
type input "["
type input "page="
click at [542, 120] on div "Apply" at bounding box center [539, 121] width 18 height 10
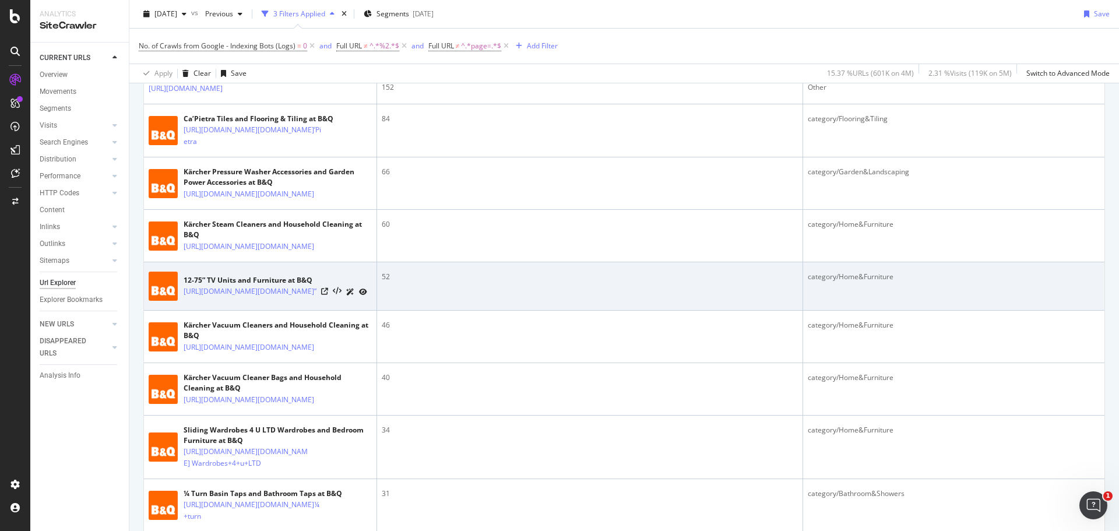
scroll to position [641, 0]
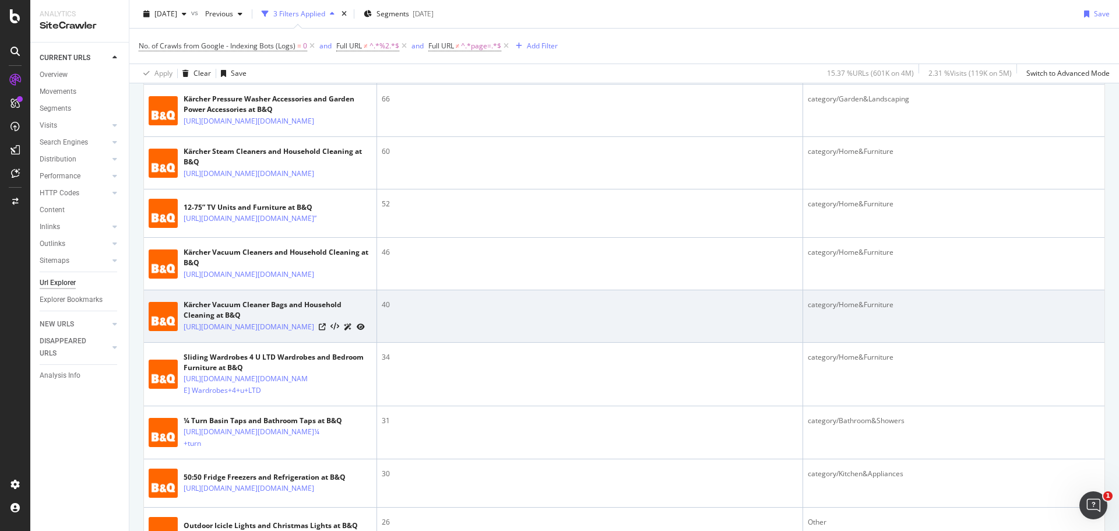
click at [198, 321] on div "Kärcher Vacuum Cleaner Bags and Household Cleaning at B&Q" at bounding box center [278, 310] width 188 height 21
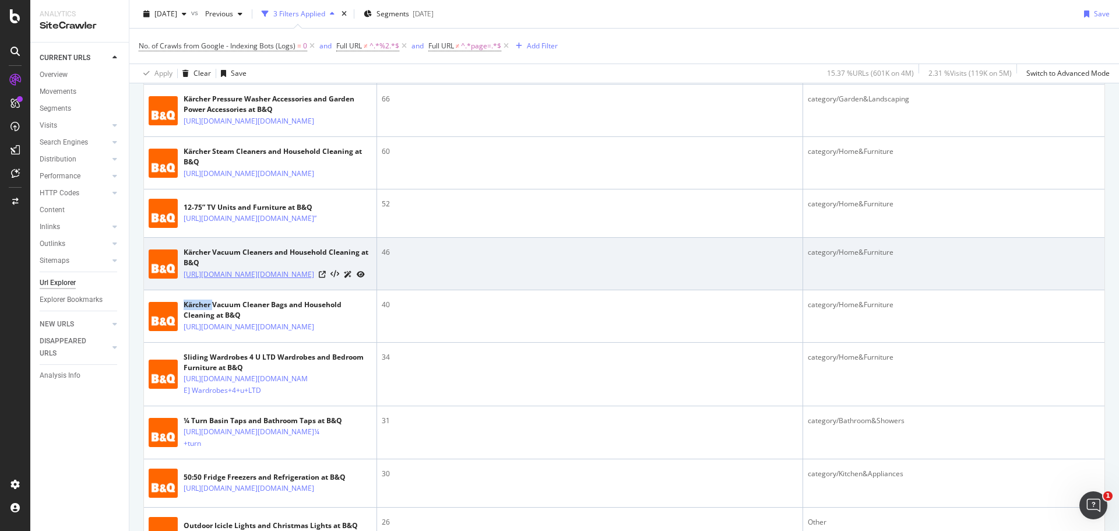
copy div "Kärcher"
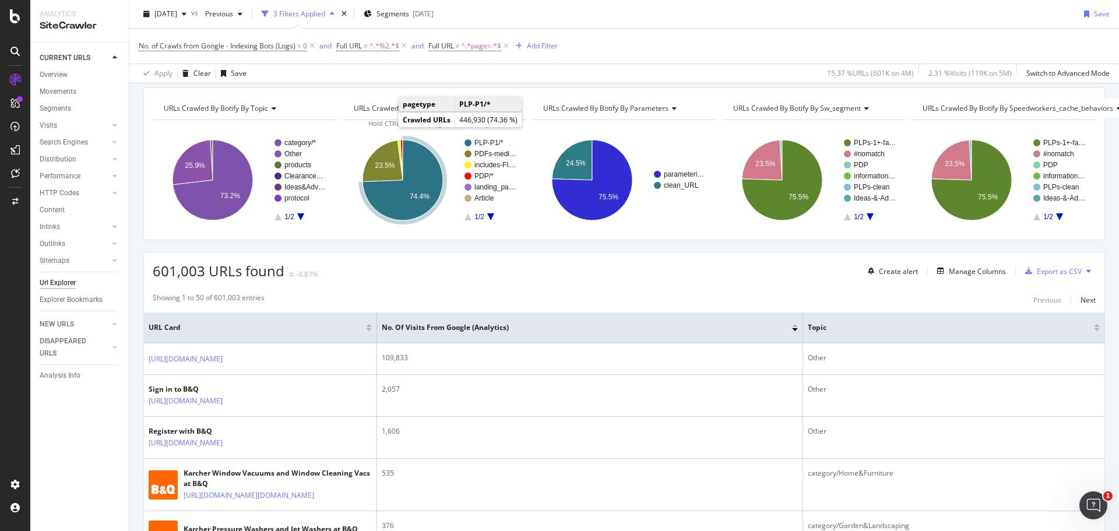
scroll to position [0, 0]
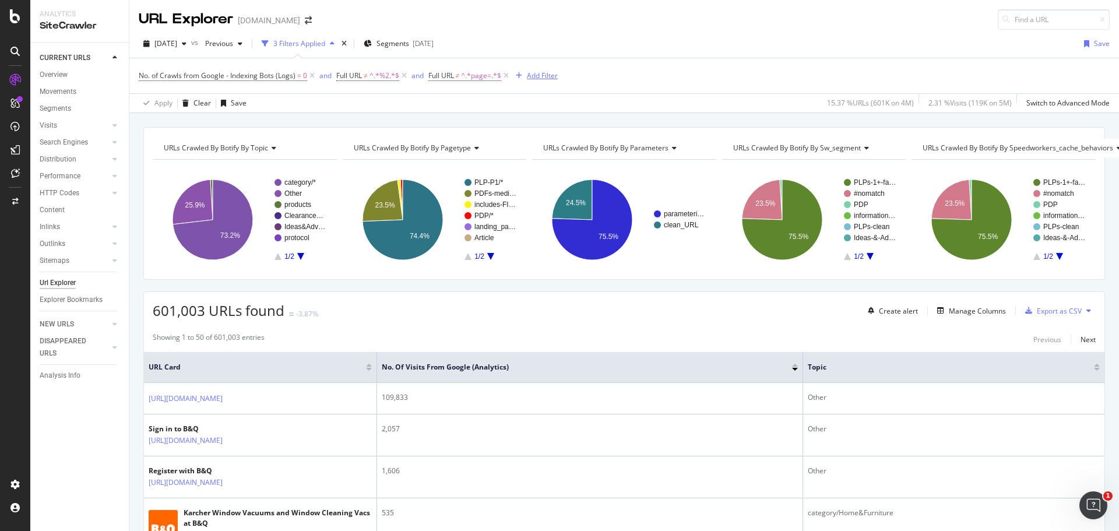
click at [524, 74] on div "button" at bounding box center [519, 75] width 16 height 7
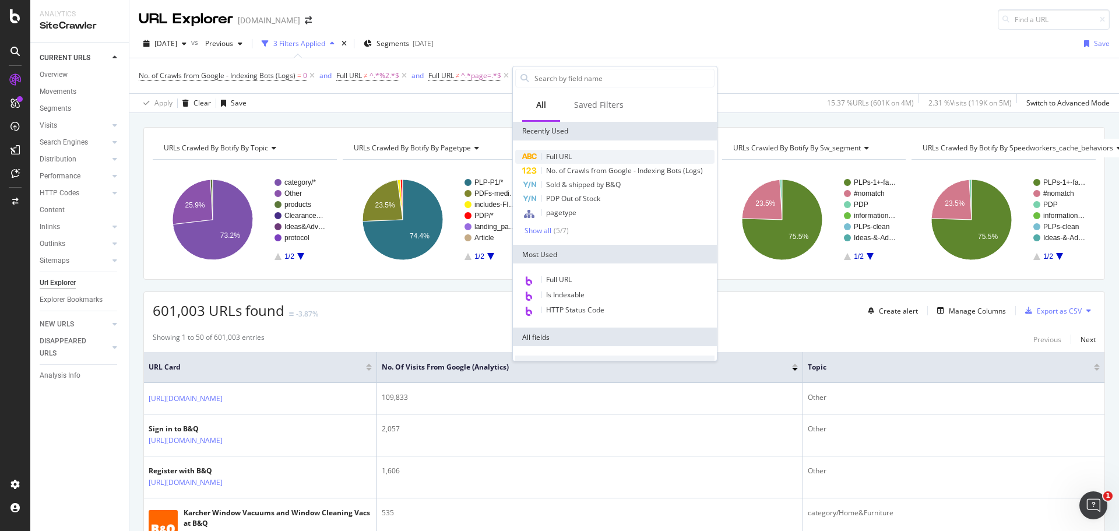
click at [561, 157] on span "Full URL" at bounding box center [559, 157] width 26 height 10
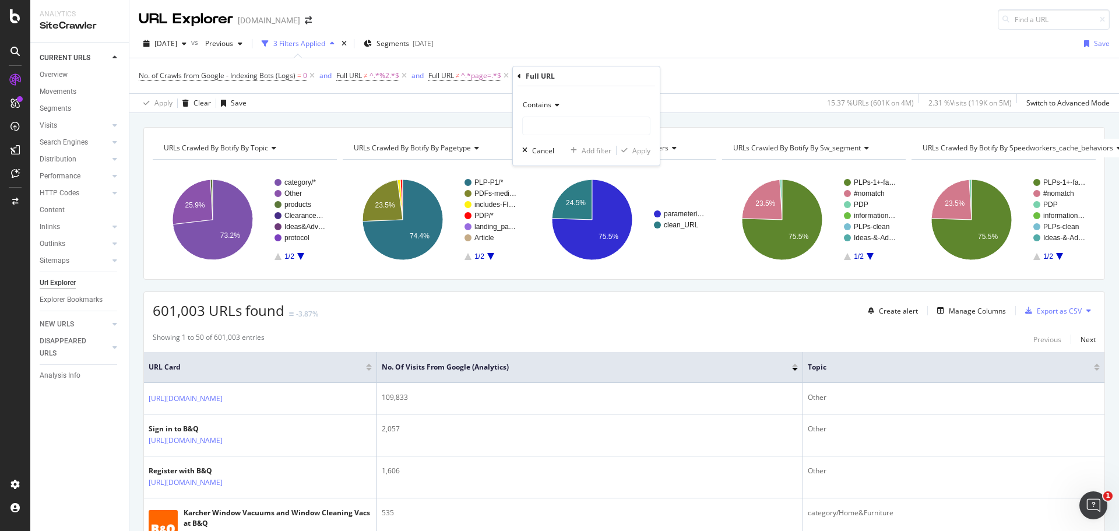
click at [545, 114] on div "Contains" at bounding box center [586, 105] width 128 height 19
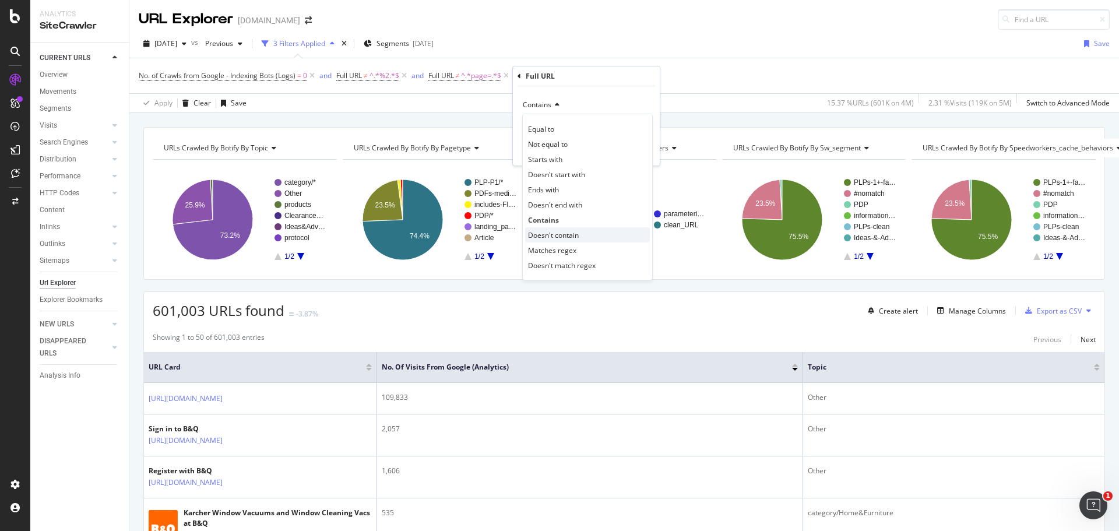
click at [543, 237] on span "Doesn't contain" at bounding box center [553, 235] width 51 height 10
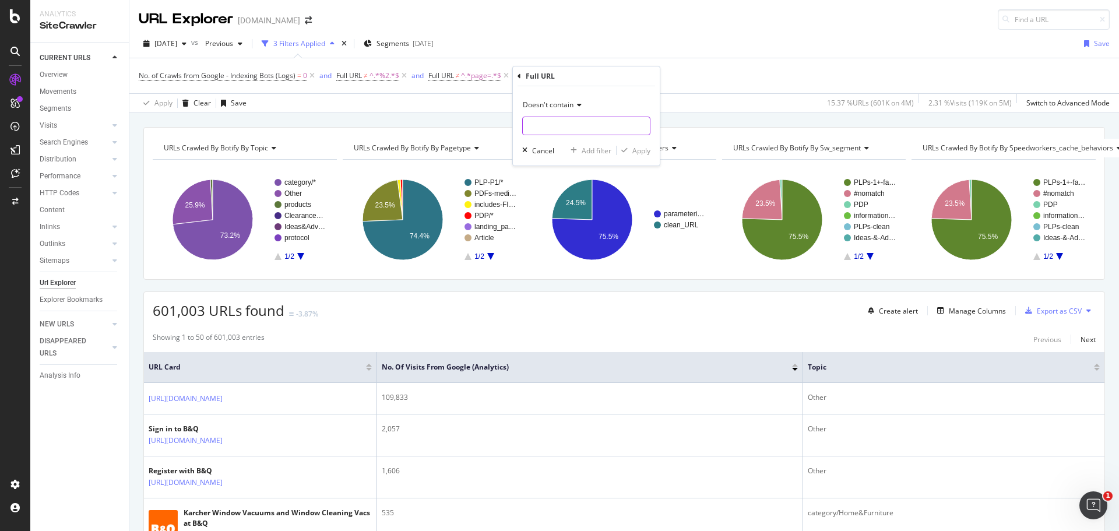
click at [547, 124] on input "text" at bounding box center [586, 126] width 127 height 19
paste input "Kärcher"
type input "Kärcher"
click at [640, 148] on div "Apply" at bounding box center [642, 151] width 18 height 10
click at [580, 79] on span "^.*Kärcher.*$" at bounding box center [586, 76] width 45 height 16
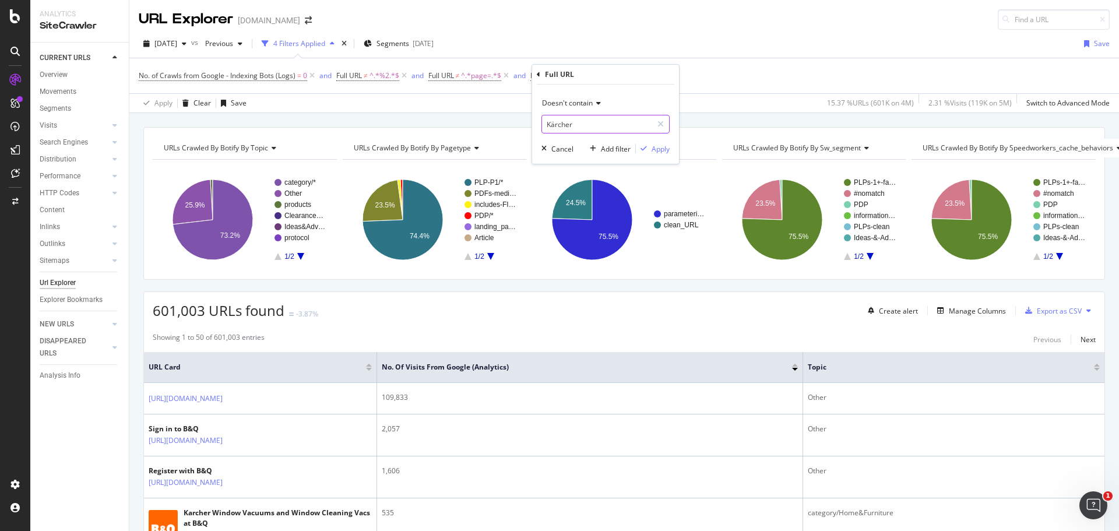
click at [543, 124] on input "Kärcher" at bounding box center [597, 124] width 110 height 19
click at [550, 122] on input "Kärcher" at bounding box center [597, 124] width 110 height 19
click at [618, 75] on icon at bounding box center [614, 76] width 10 height 12
click at [506, 79] on icon at bounding box center [506, 76] width 10 height 12
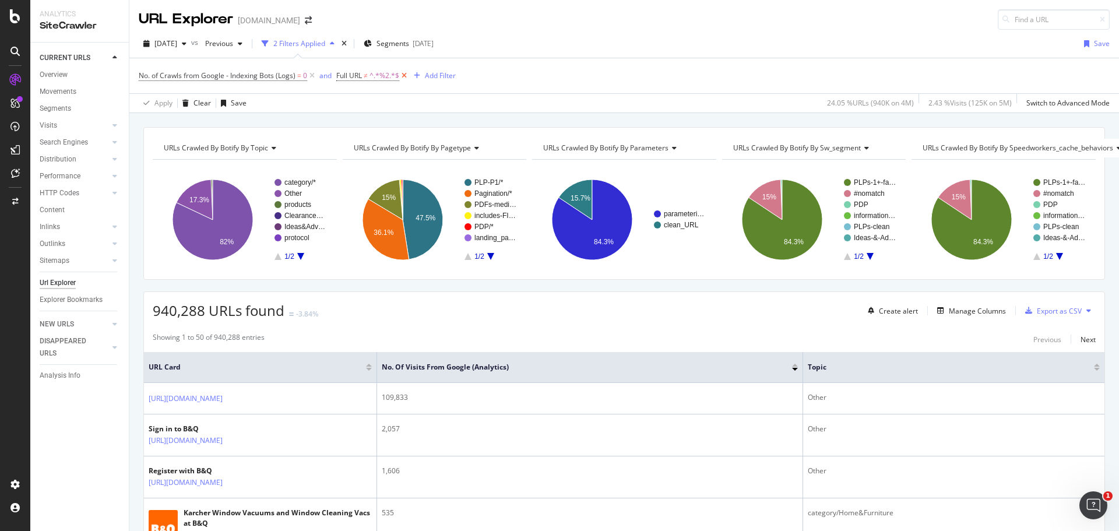
click at [405, 76] on icon at bounding box center [404, 76] width 10 height 12
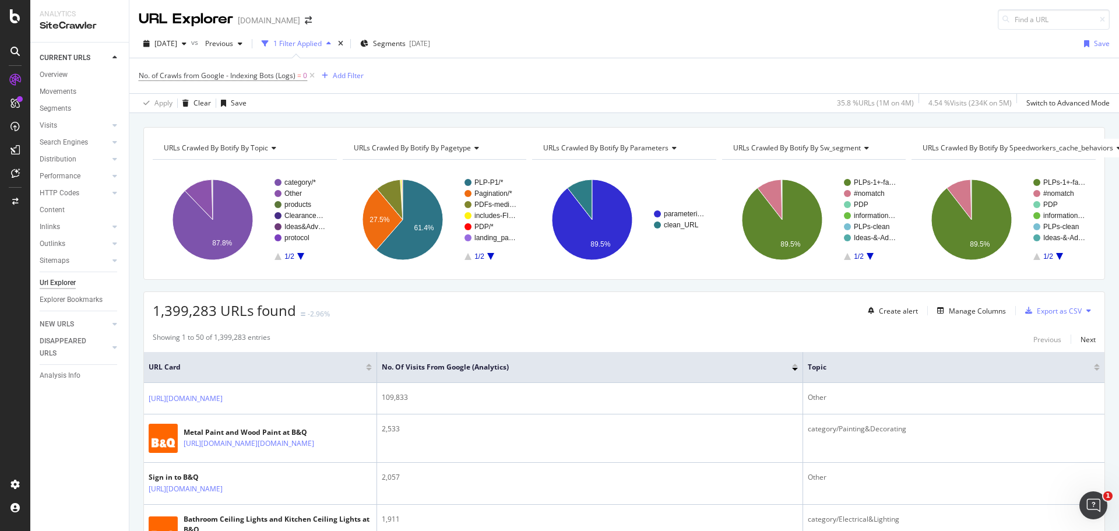
click at [479, 76] on div "No. of Crawls from Google - Indexing Bots (Logs) = 0 Add Filter" at bounding box center [624, 75] width 971 height 35
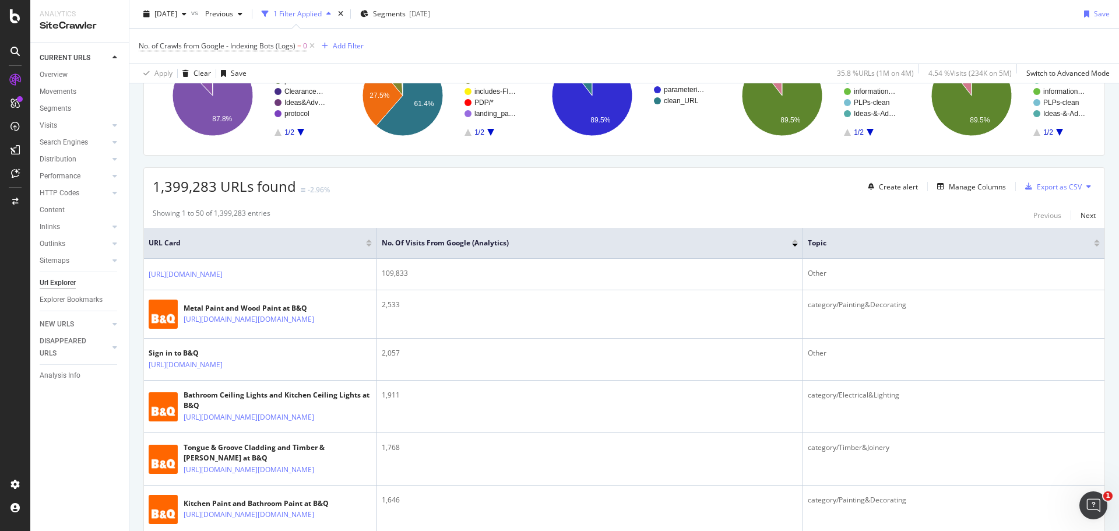
scroll to position [58, 0]
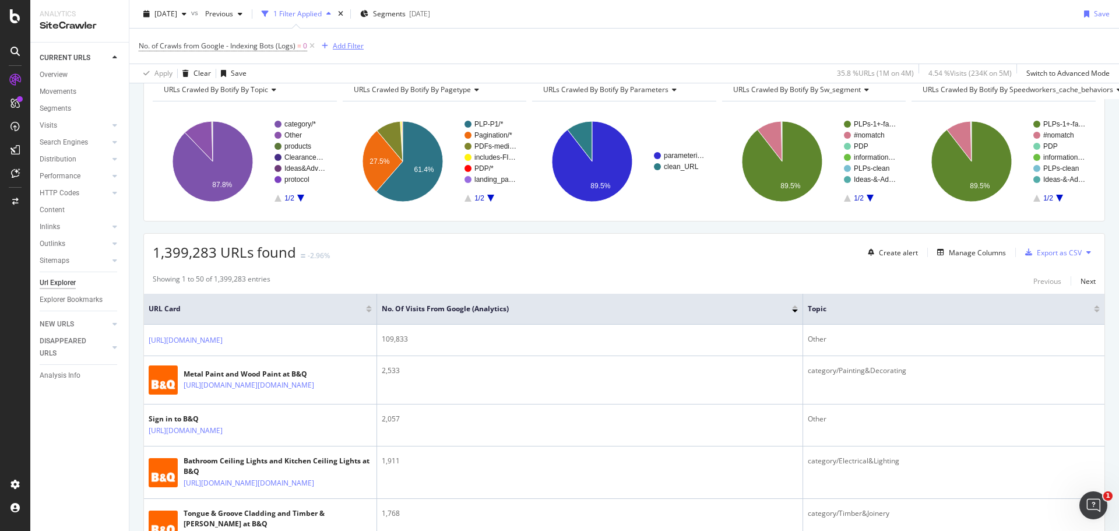
click at [353, 45] on div "Add Filter" at bounding box center [348, 46] width 31 height 10
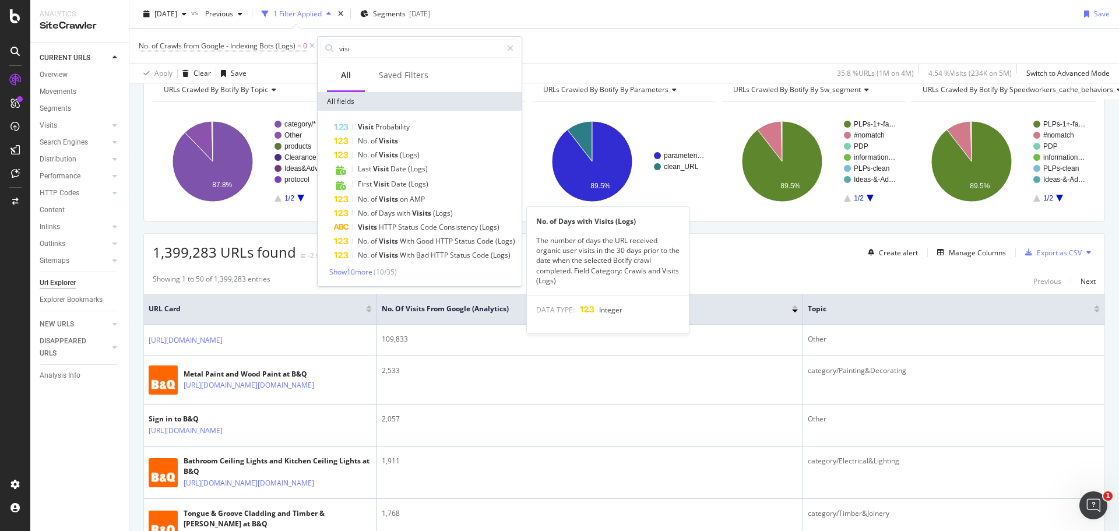
scroll to position [0, 0]
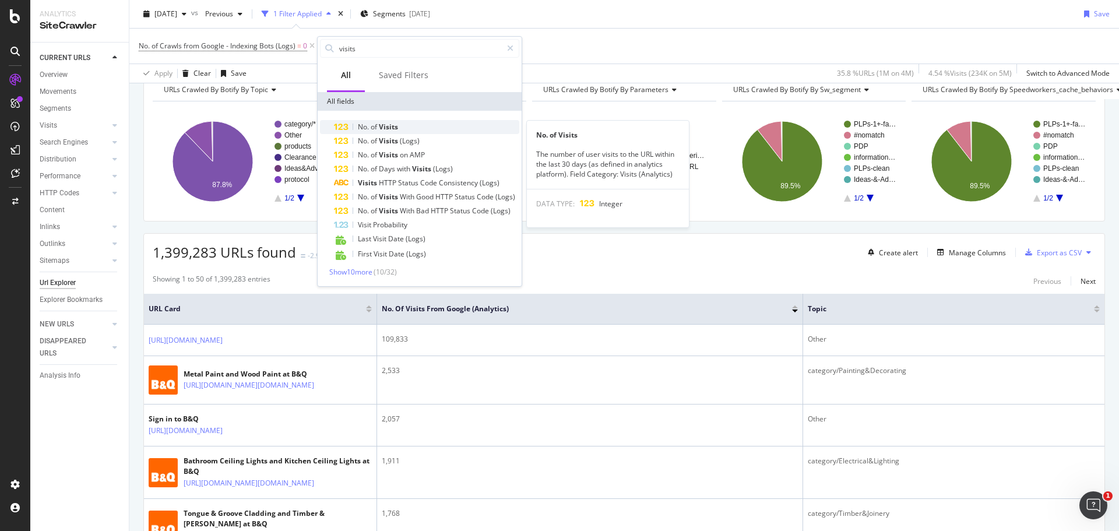
type input "visits"
click at [459, 129] on div "No. of Visits" at bounding box center [426, 127] width 185 height 14
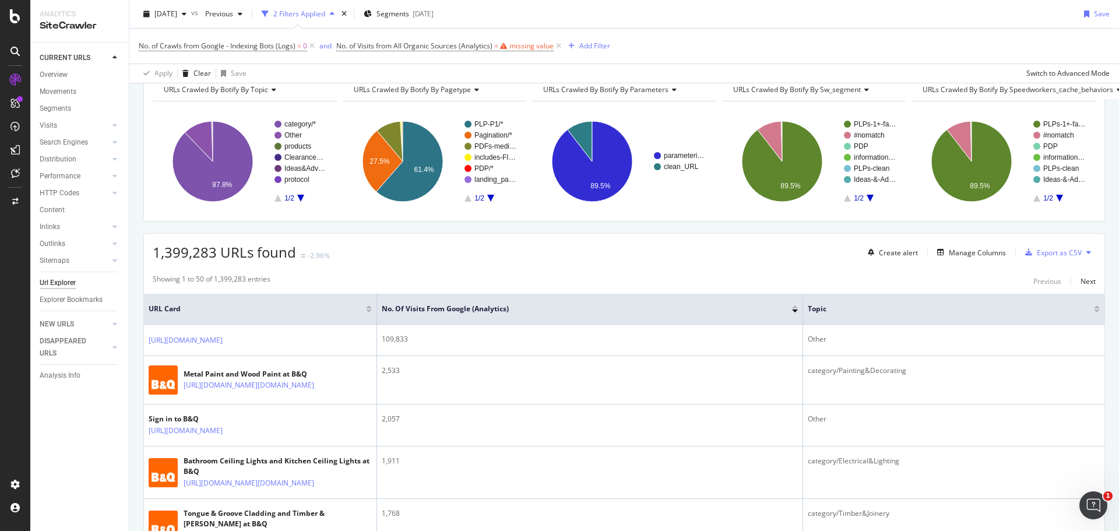
click at [552, 48] on div "No. of Crawls from Google - Indexing Bots (Logs) = 0 and No. of Visits from All…" at bounding box center [624, 46] width 971 height 35
click at [557, 47] on icon at bounding box center [559, 46] width 10 height 12
click at [666, 286] on div "Showing 1 to 50 of 1,399,283 entries Previous Next" at bounding box center [624, 281] width 961 height 14
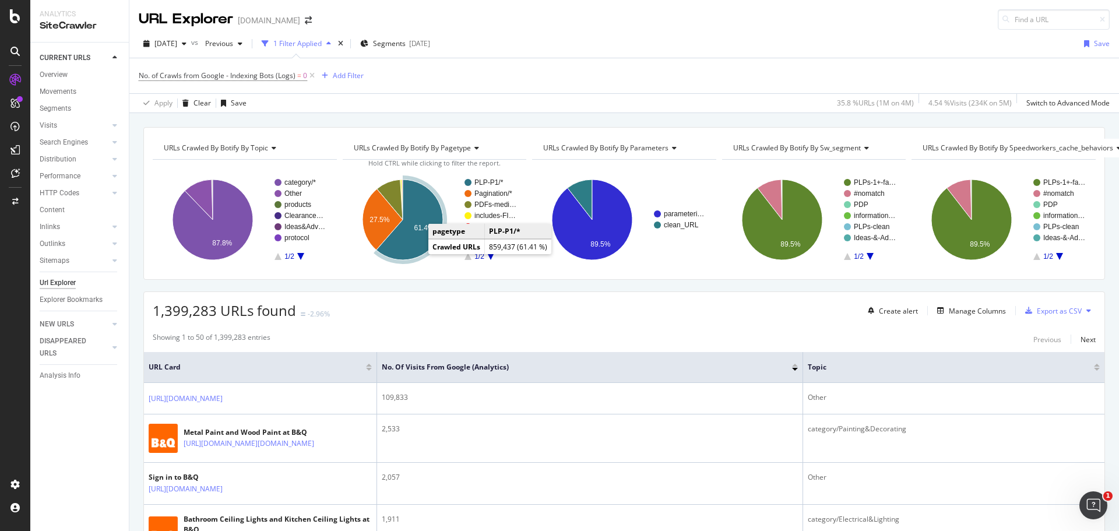
click at [412, 243] on icon "A chart." at bounding box center [409, 220] width 66 height 80
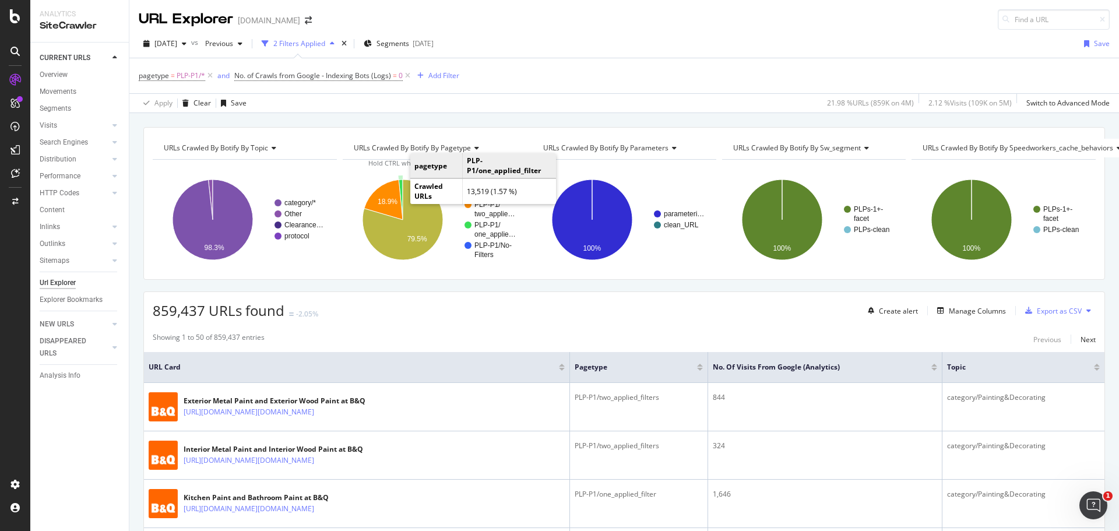
click at [399, 182] on icon "A chart." at bounding box center [401, 200] width 4 height 40
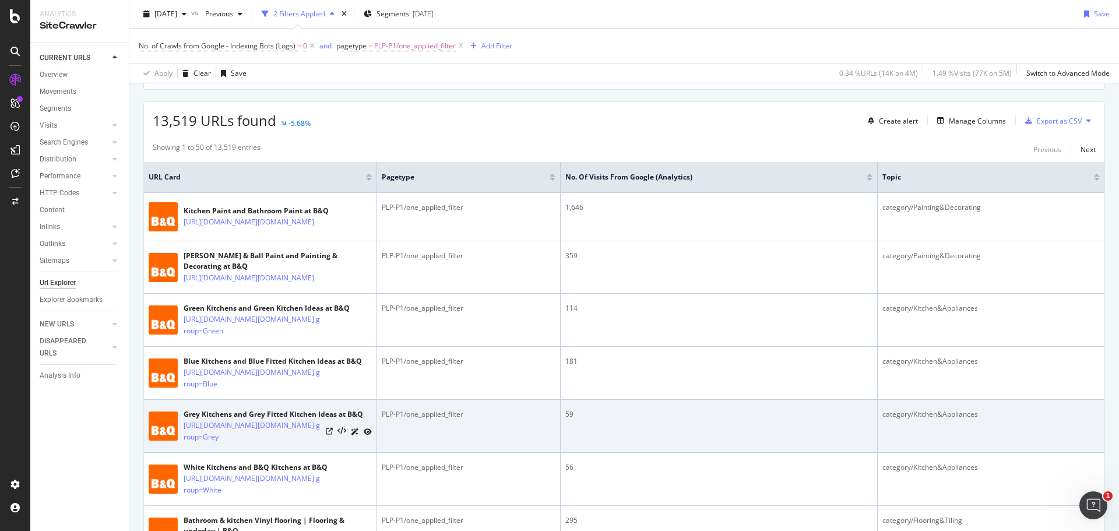
scroll to position [292, 0]
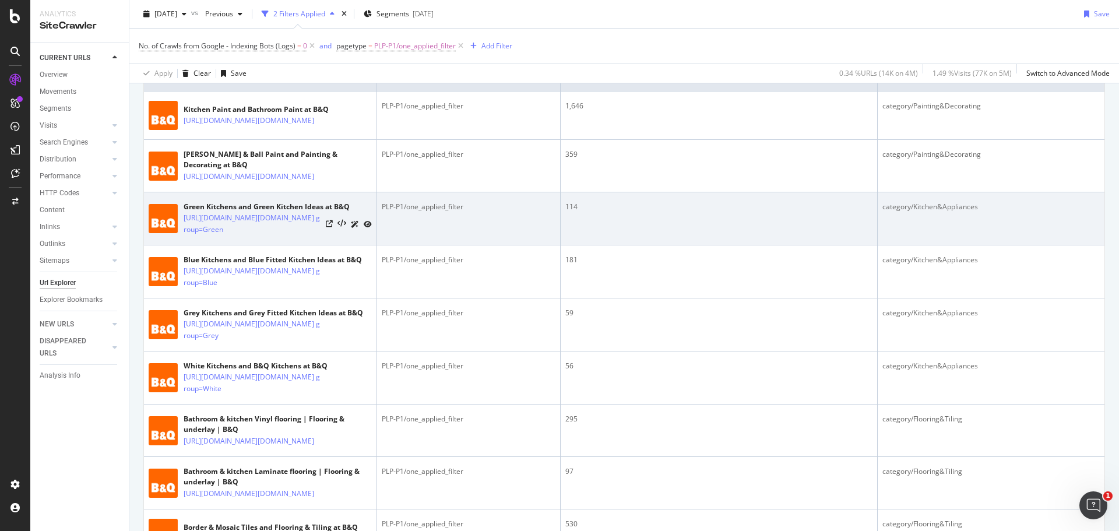
click at [363, 230] on div at bounding box center [349, 224] width 46 height 12
click at [367, 228] on icon at bounding box center [368, 224] width 8 height 7
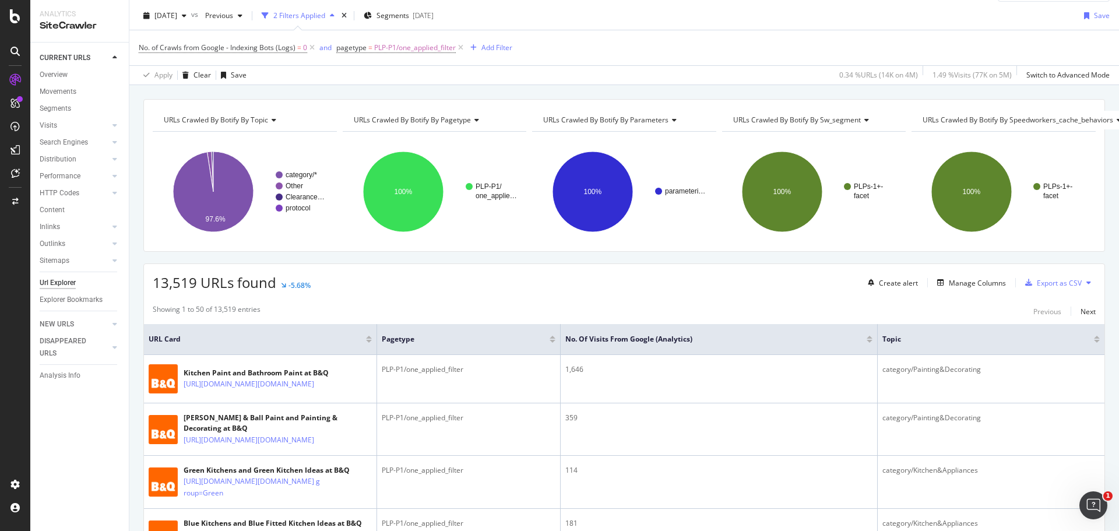
scroll to position [0, 0]
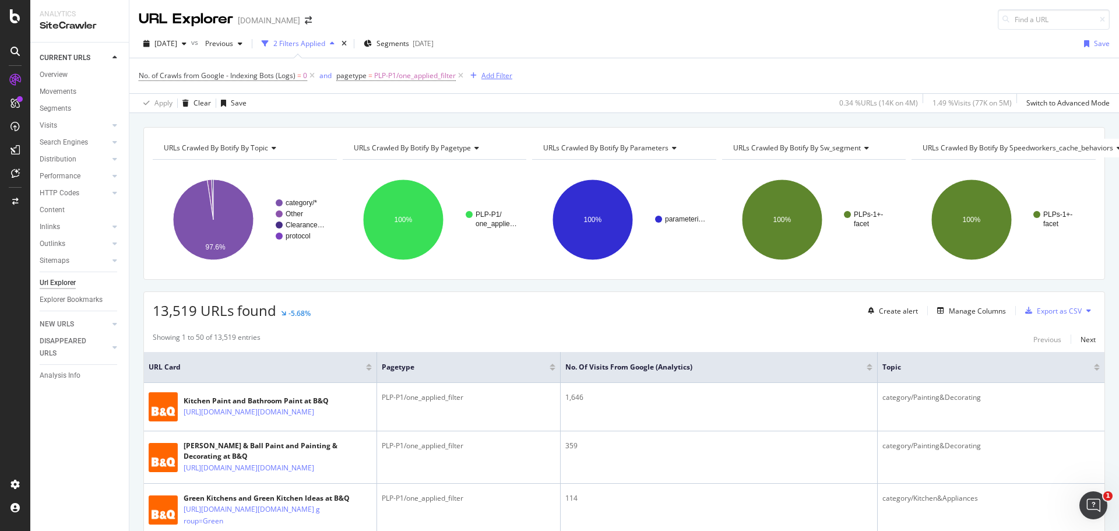
click at [502, 79] on div "Add Filter" at bounding box center [497, 76] width 31 height 10
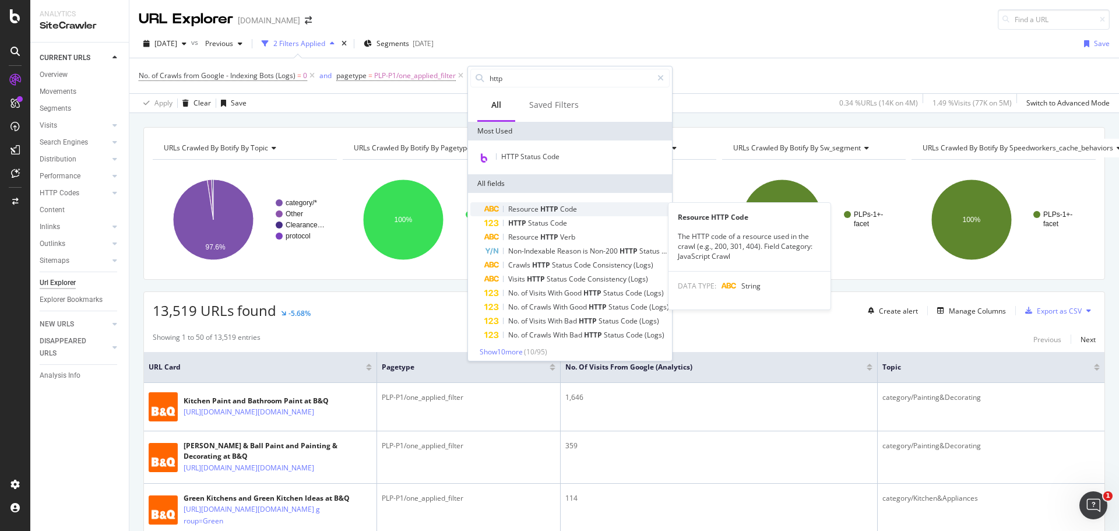
type input "http"
click at [577, 212] on div "Resource HTTP Code" at bounding box center [576, 209] width 185 height 14
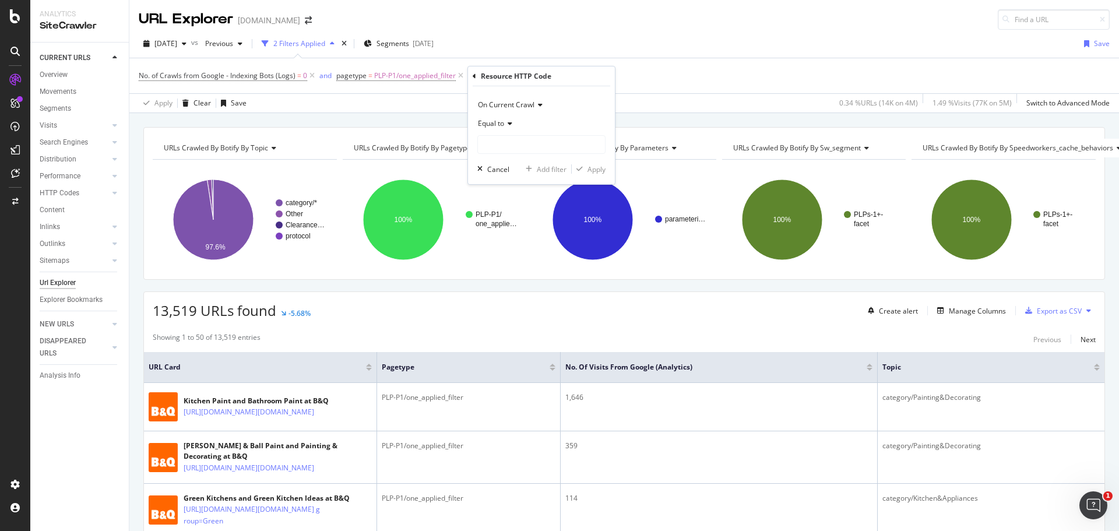
click at [711, 73] on div "No. of Crawls from Google - Indexing Bots (Logs) = 0 and pagetype = PLP-P1/one_…" at bounding box center [624, 75] width 971 height 35
click at [954, 319] on div "Create alert Manage Columns Export as CSV" at bounding box center [979, 311] width 233 height 20
click at [955, 317] on div "Manage Columns" at bounding box center [969, 310] width 73 height 13
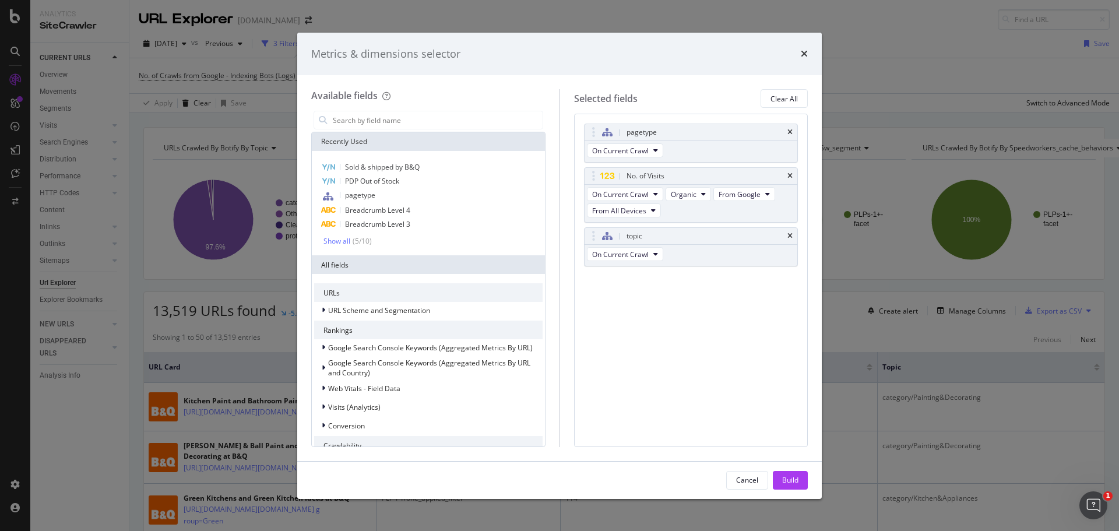
click at [477, 108] on div "Available fields Recently Used Sold & shipped by B&Q PDP Out of Stock pagetype …" at bounding box center [435, 267] width 248 height 357
click at [480, 120] on input "modal" at bounding box center [437, 119] width 211 height 17
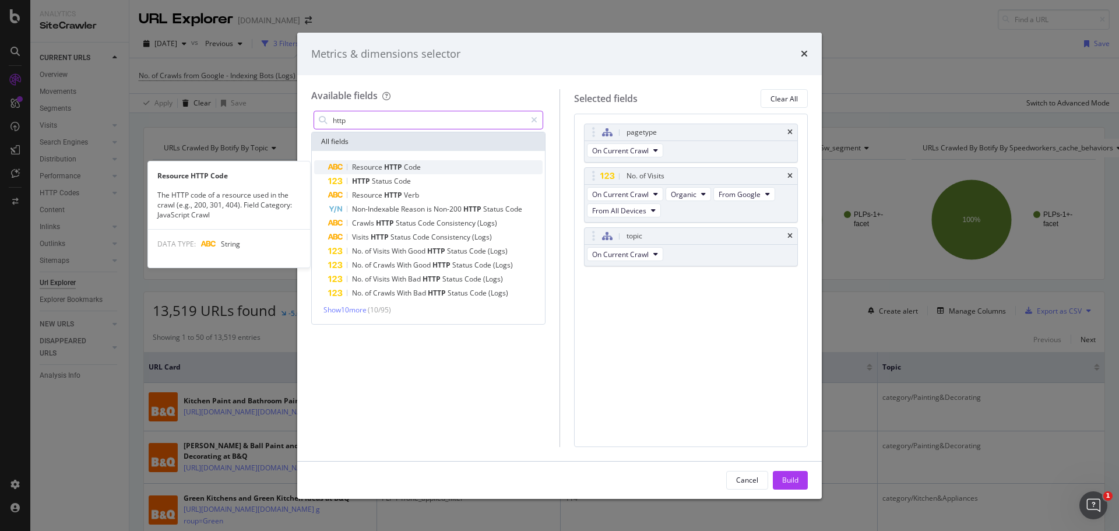
type input "http"
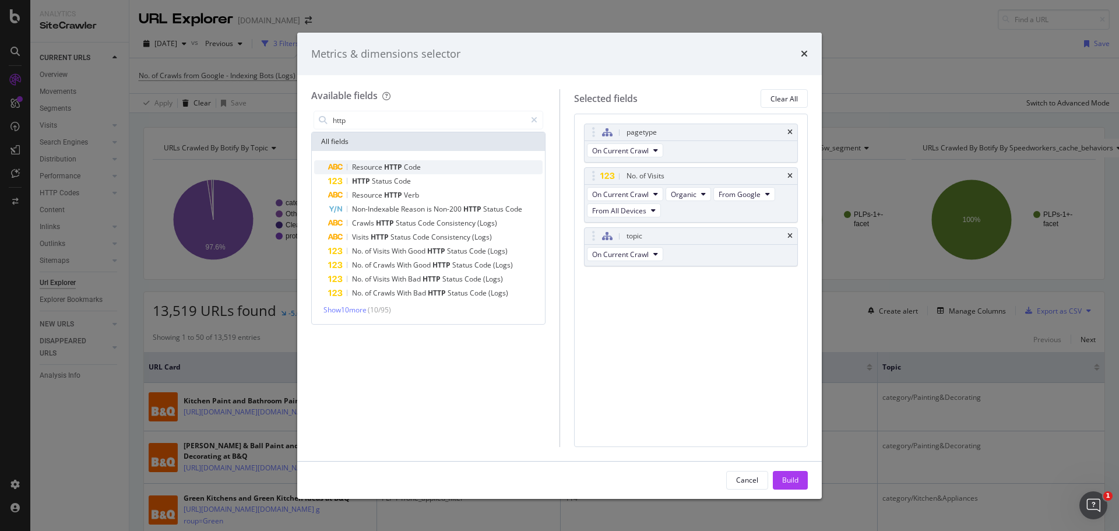
click at [433, 167] on div "Resource HTTP Code" at bounding box center [435, 167] width 215 height 14
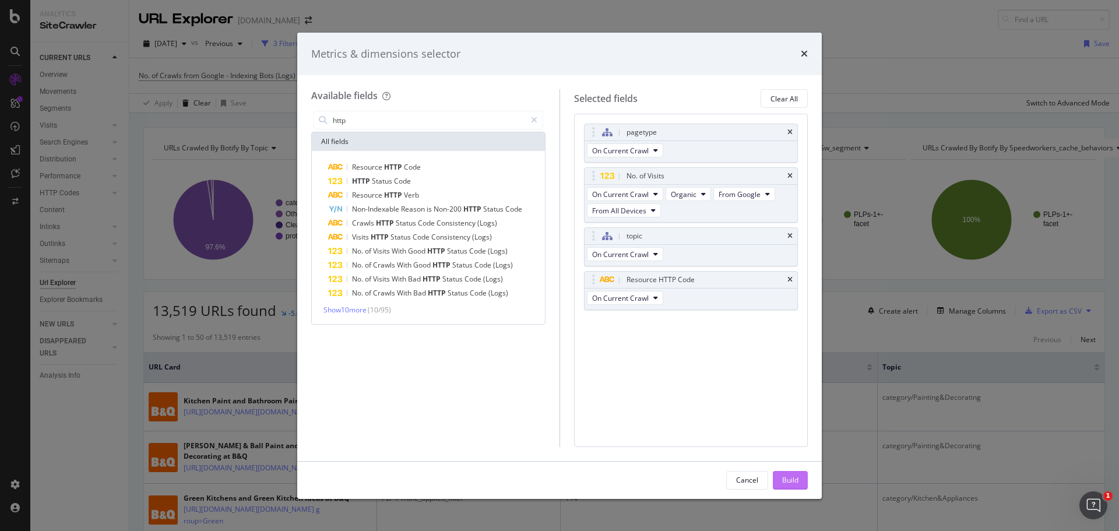
click at [798, 483] on div "Build" at bounding box center [790, 480] width 16 height 10
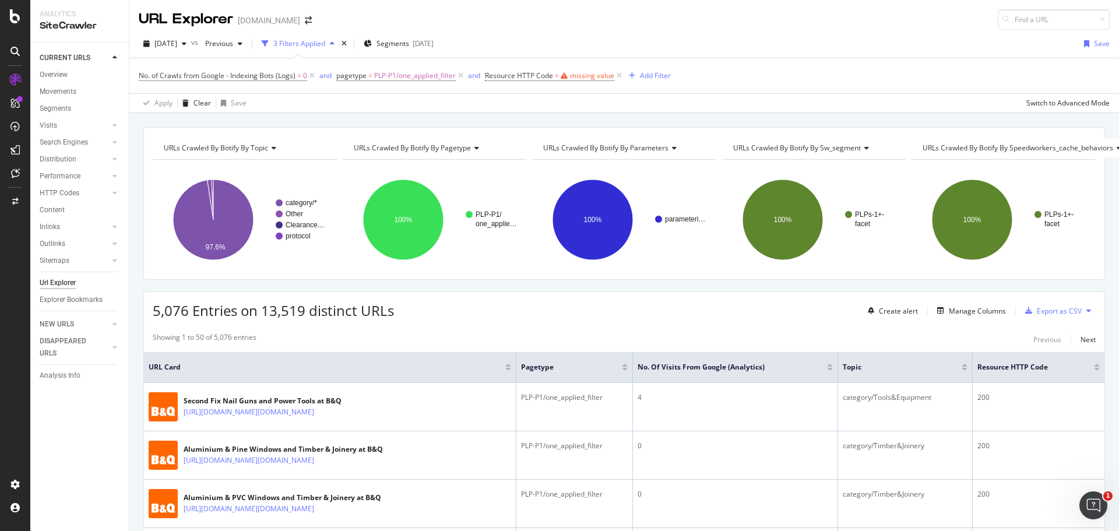
click at [827, 370] on div at bounding box center [830, 369] width 6 height 3
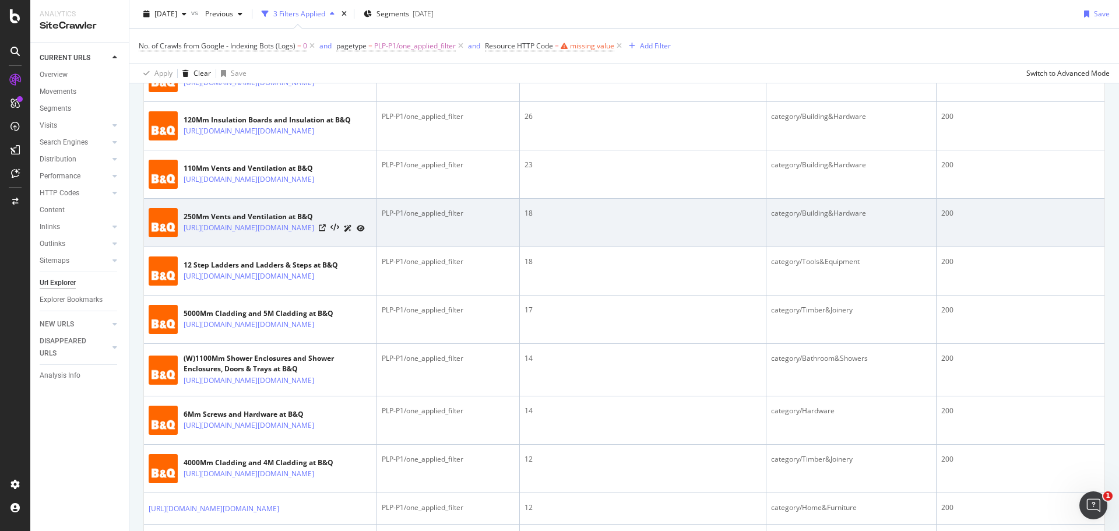
scroll to position [350, 0]
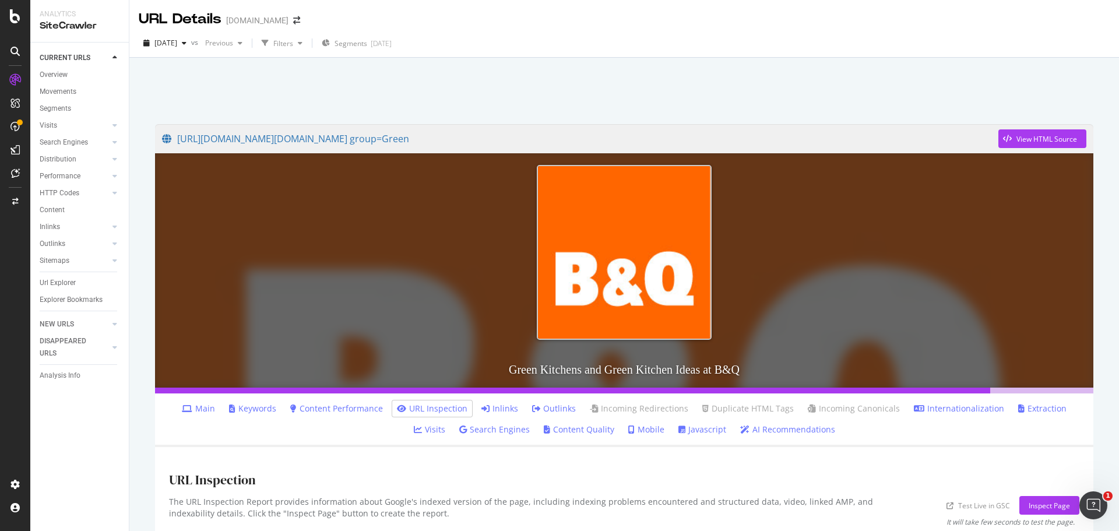
drag, startPoint x: 507, startPoint y: 427, endPoint x: 491, endPoint y: 409, distance: 24.0
click at [504, 424] on li "Search Engines" at bounding box center [495, 430] width 80 height 16
click at [482, 405] on link "Inlinks" at bounding box center [500, 409] width 37 height 12
